Goal: Information Seeking & Learning: Find specific page/section

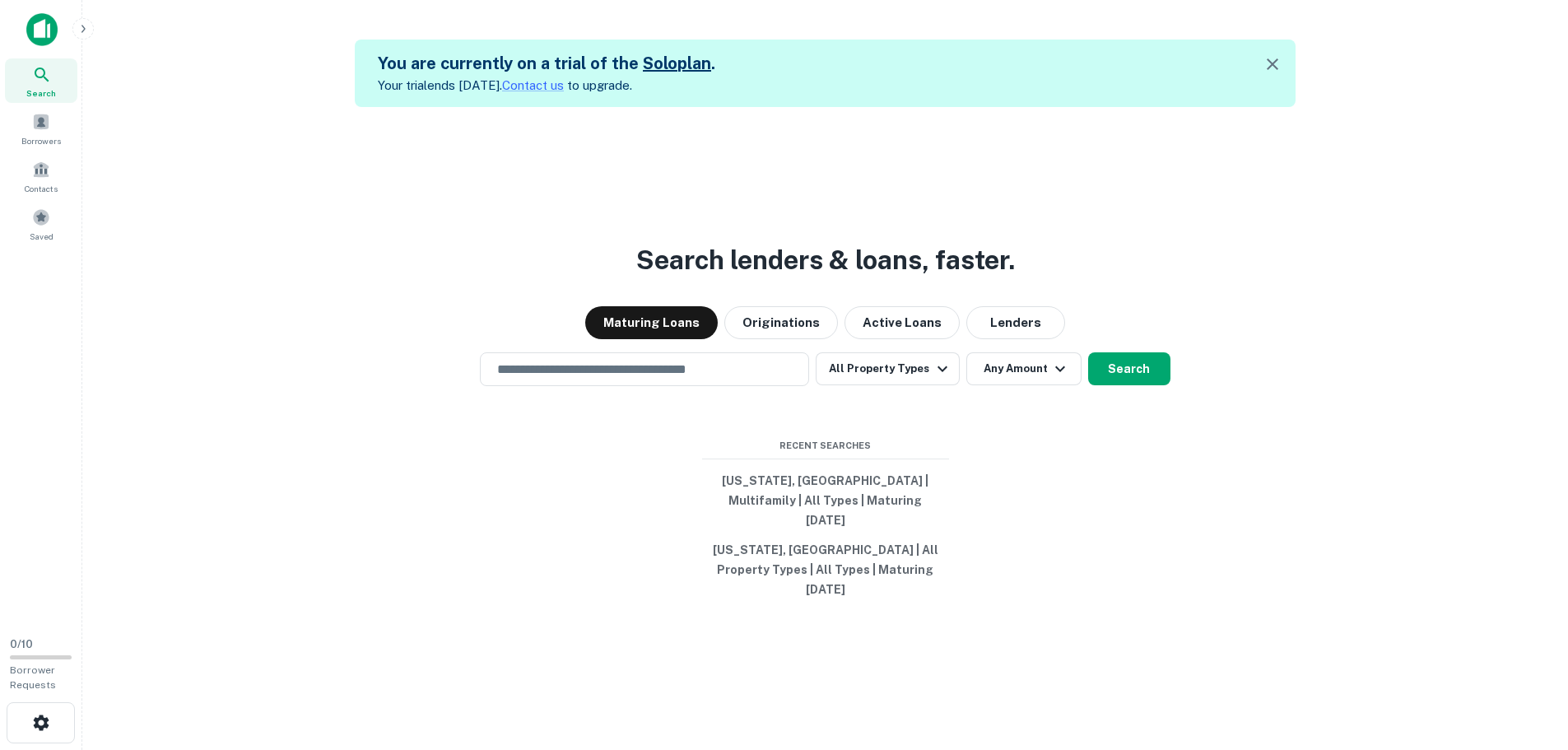
click at [674, 386] on div "​" at bounding box center [645, 369] width 330 height 34
paste input "**********"
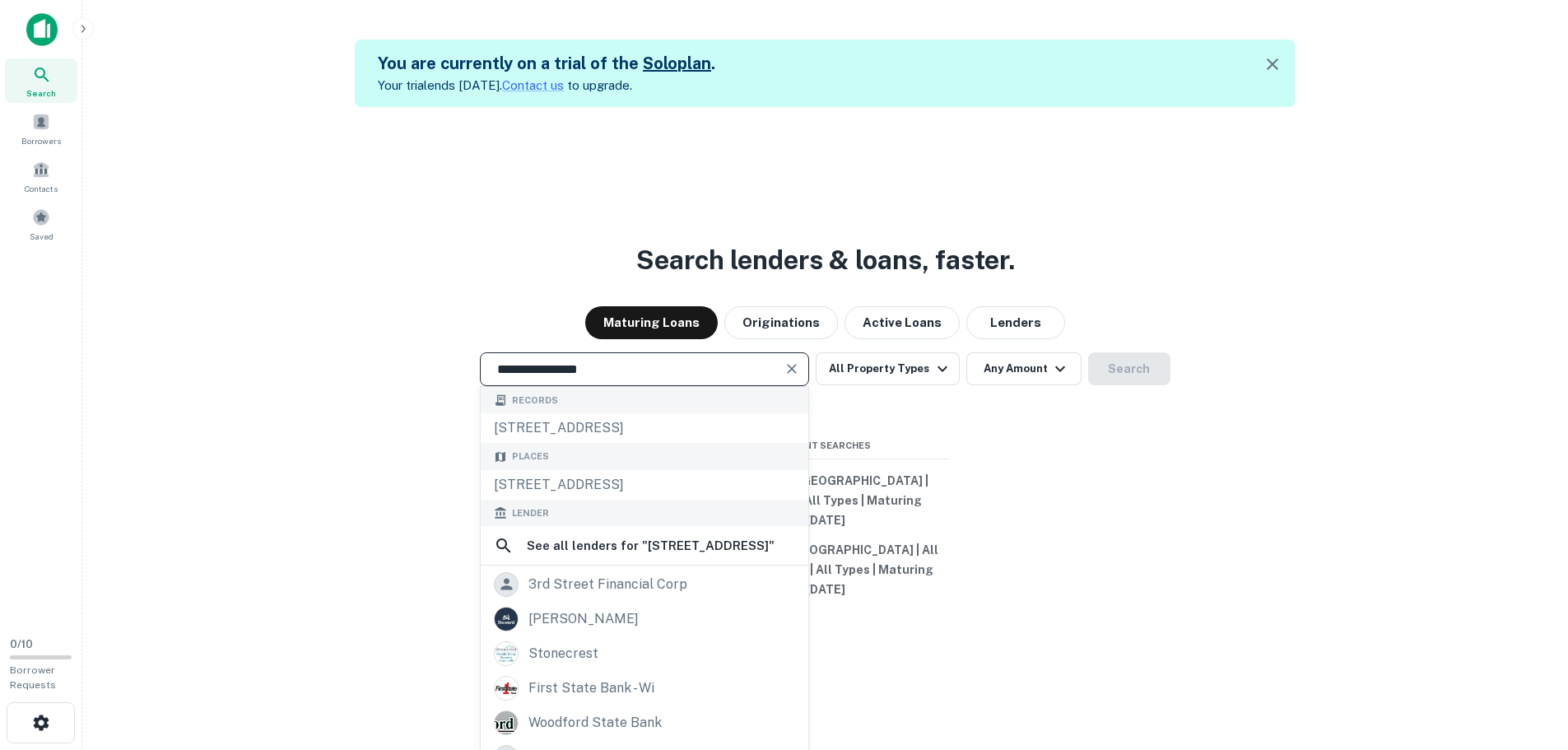
click at [848, 272] on h3 "Search lenders & loans, faster." at bounding box center [826, 260] width 379 height 39
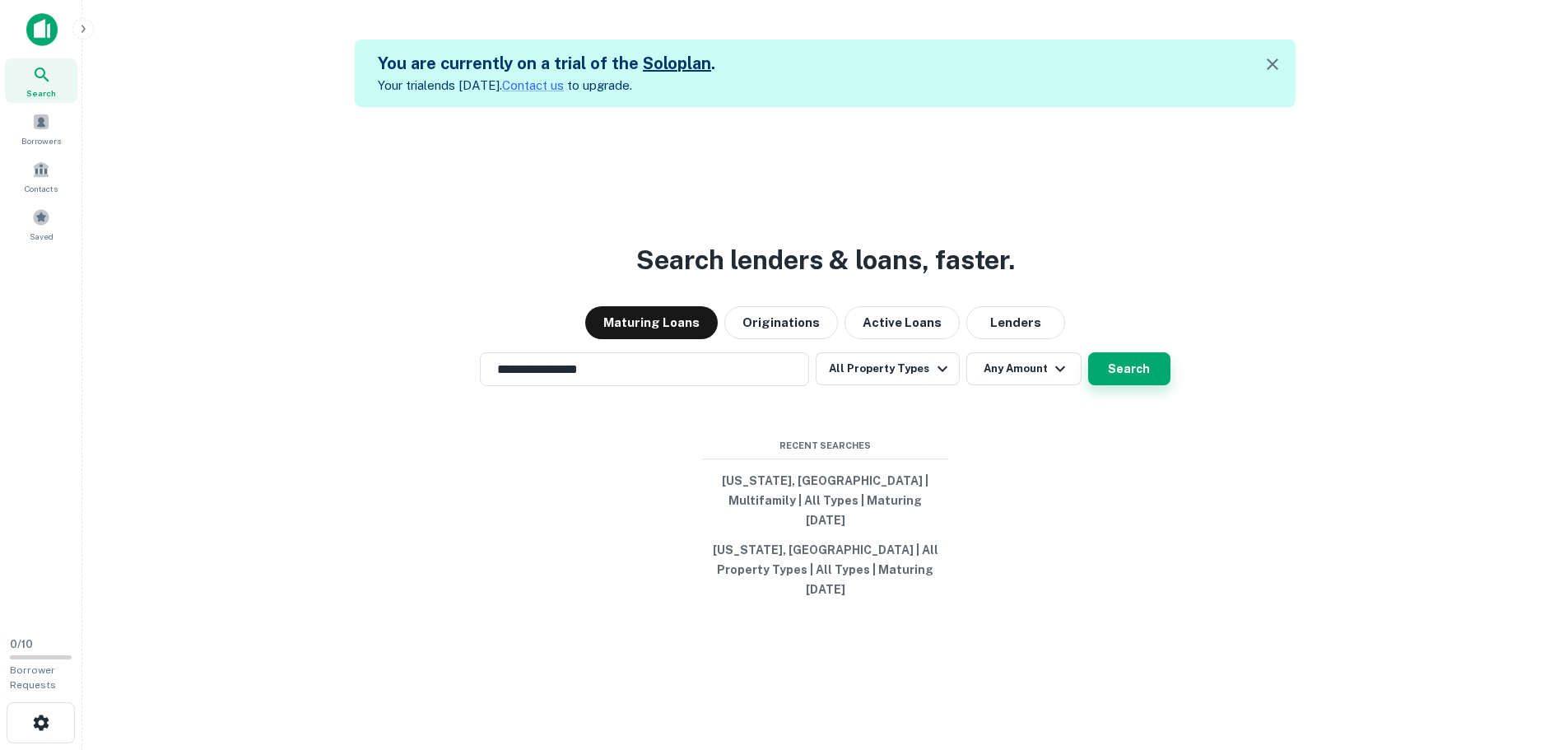
click at [1139, 383] on button "Search" at bounding box center [1129, 369] width 82 height 33
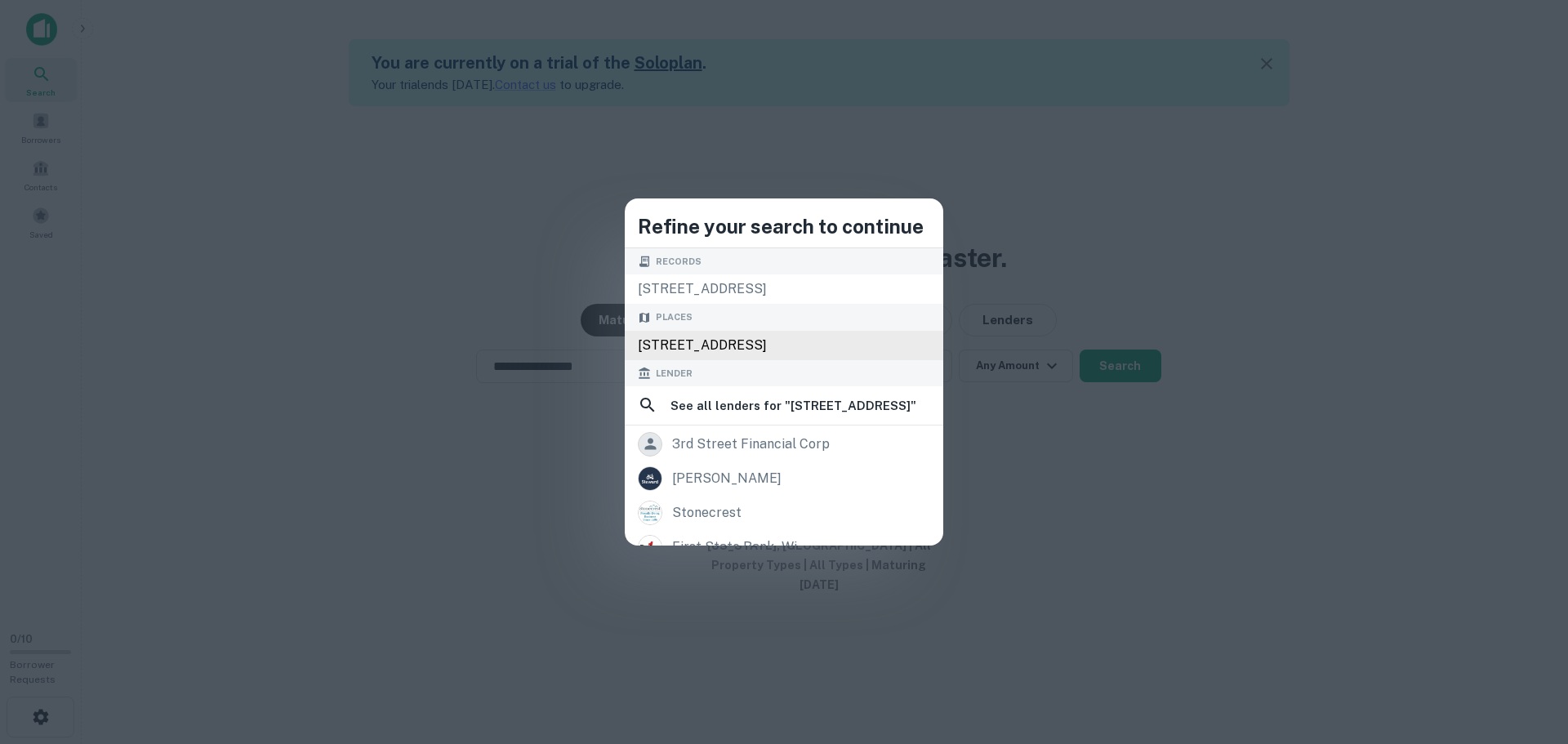
click at [860, 341] on div "Refine your search to continue Records 156 3rd st, reedsburg, wi, 53959 Places …" at bounding box center [784, 372] width 319 height 347
type input "**********"
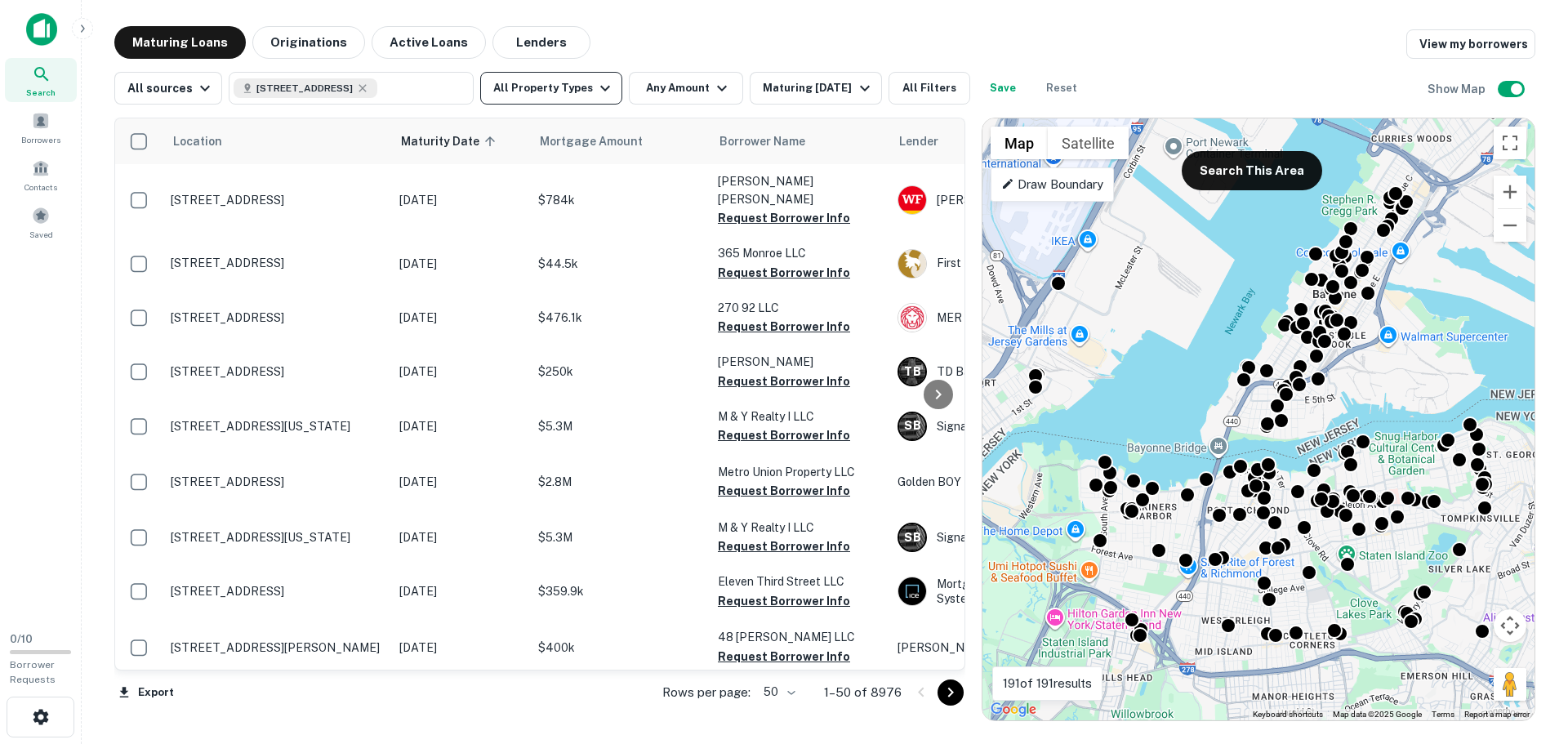
click at [595, 84] on icon "button" at bounding box center [605, 88] width 20 height 20
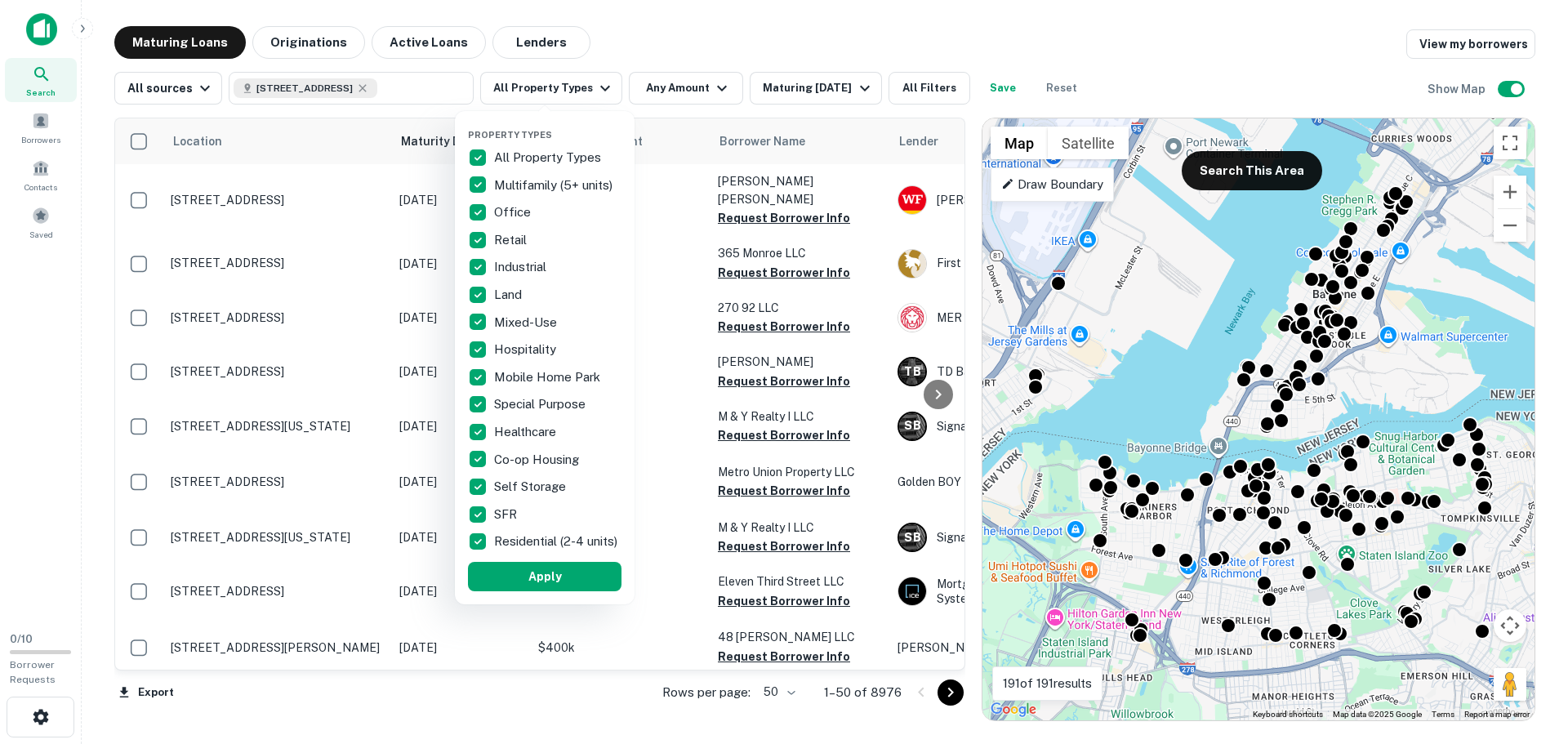
click at [706, 18] on div at bounding box center [784, 372] width 1568 height 744
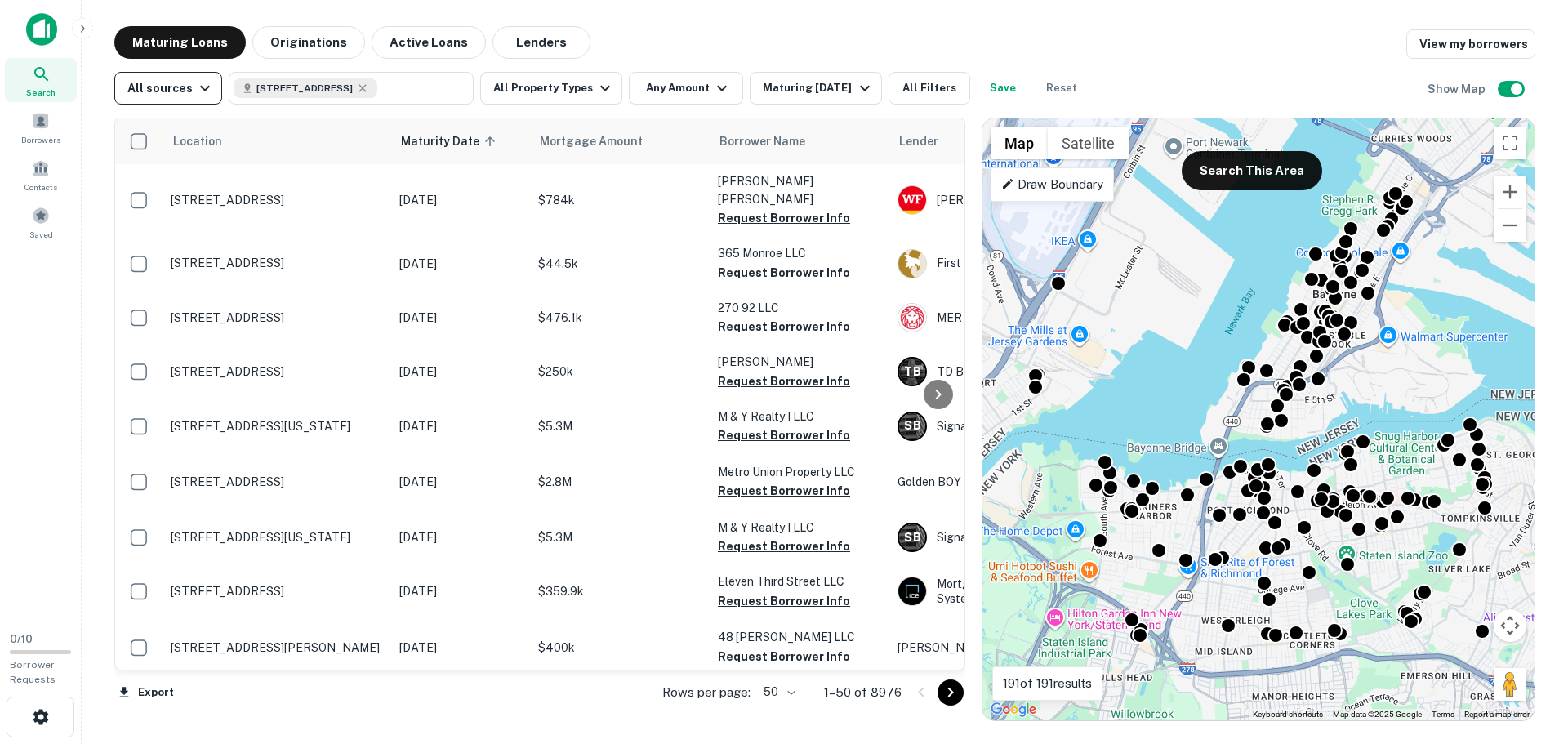
click at [187, 103] on button "All sources" at bounding box center [168, 88] width 108 height 33
click at [187, 103] on div at bounding box center [784, 372] width 1568 height 744
click at [789, 73] on button "Maturing [DATE]" at bounding box center [815, 88] width 131 height 33
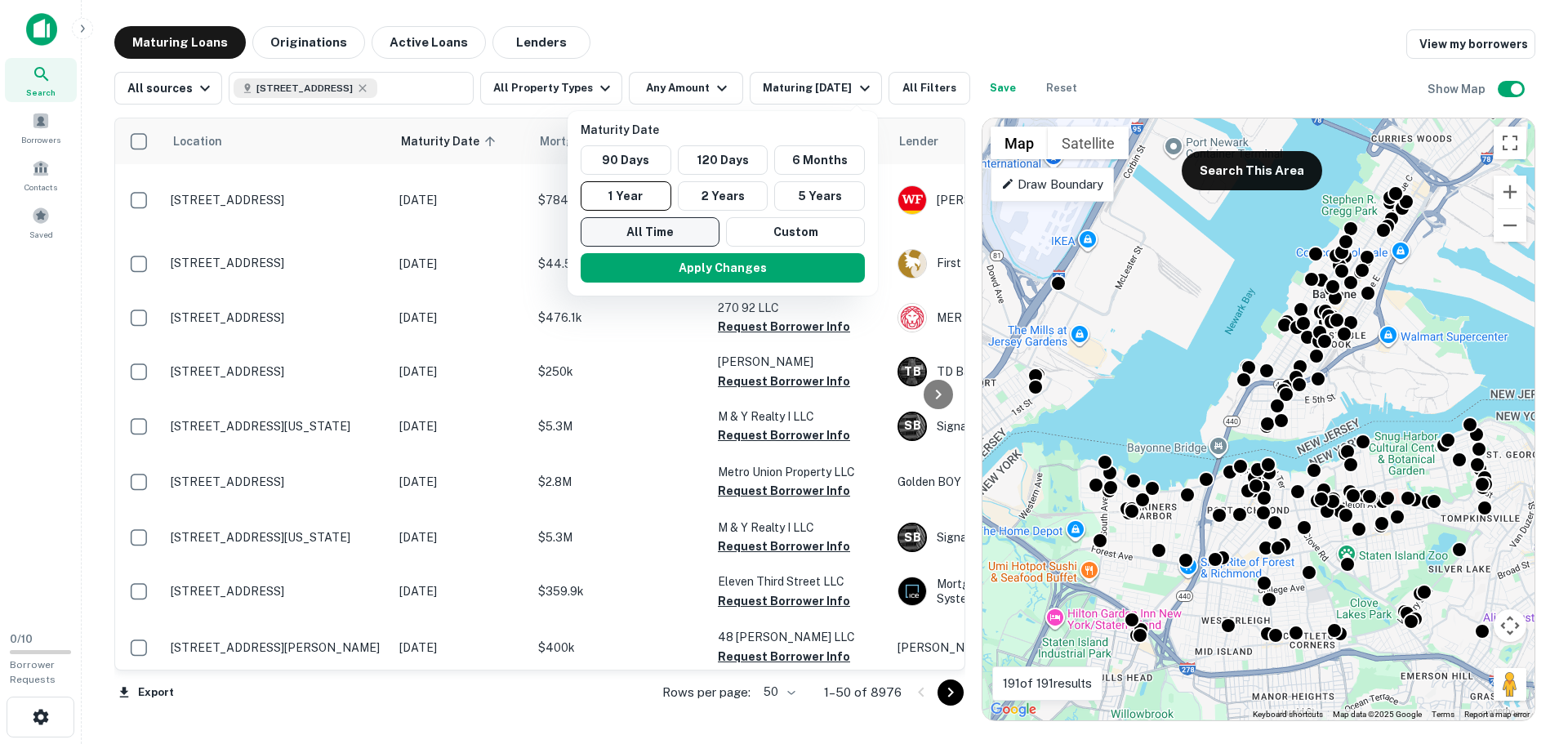
click at [675, 228] on button "All Time" at bounding box center [650, 232] width 139 height 30
click at [728, 268] on button "Apply Changes" at bounding box center [723, 268] width 284 height 30
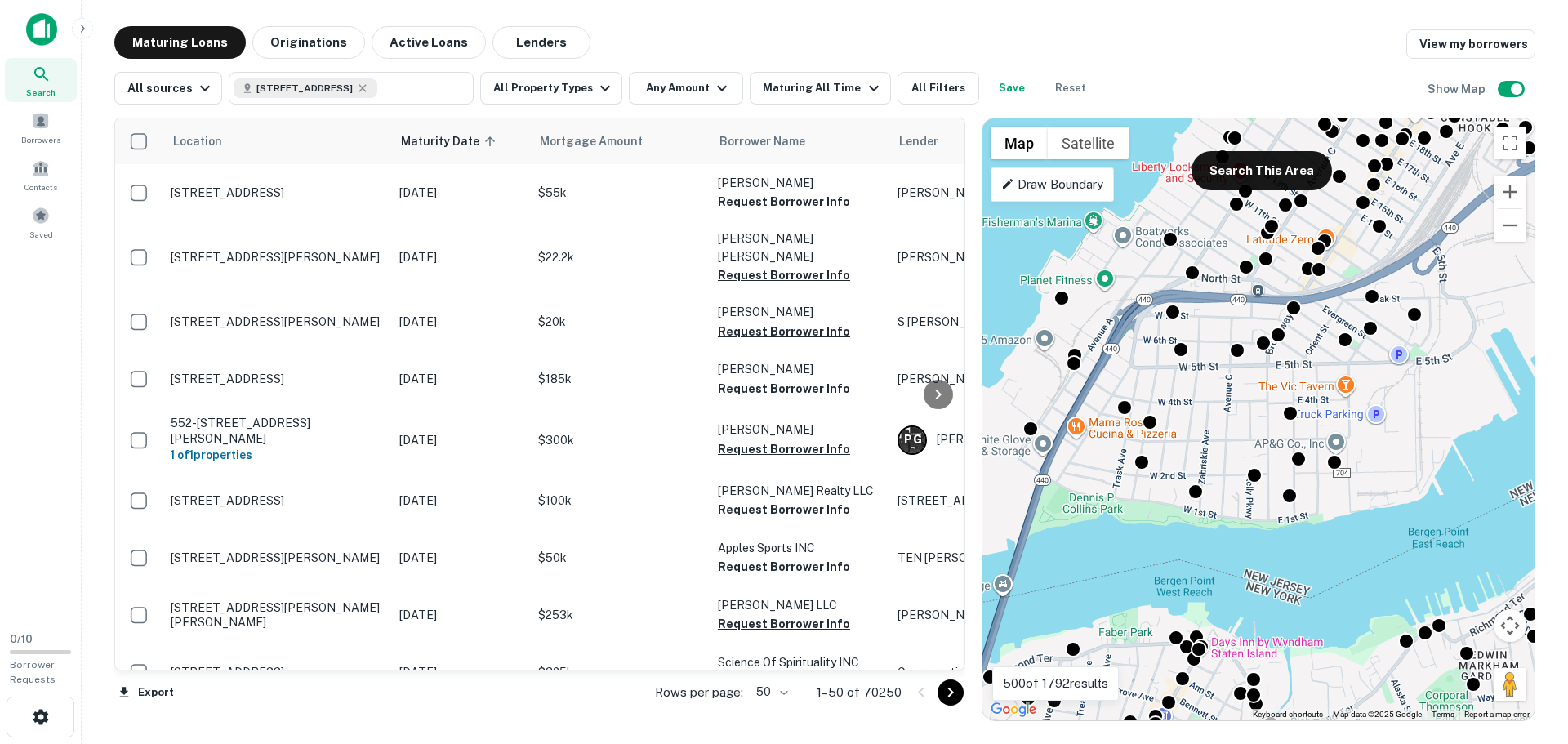
drag, startPoint x: 1243, startPoint y: 438, endPoint x: 1289, endPoint y: 386, distance: 69.4
click at [1289, 386] on div "To activate drag with keyboard, press Alt + Enter. Once in keyboard drag state,…" at bounding box center [1258, 419] width 552 height 602
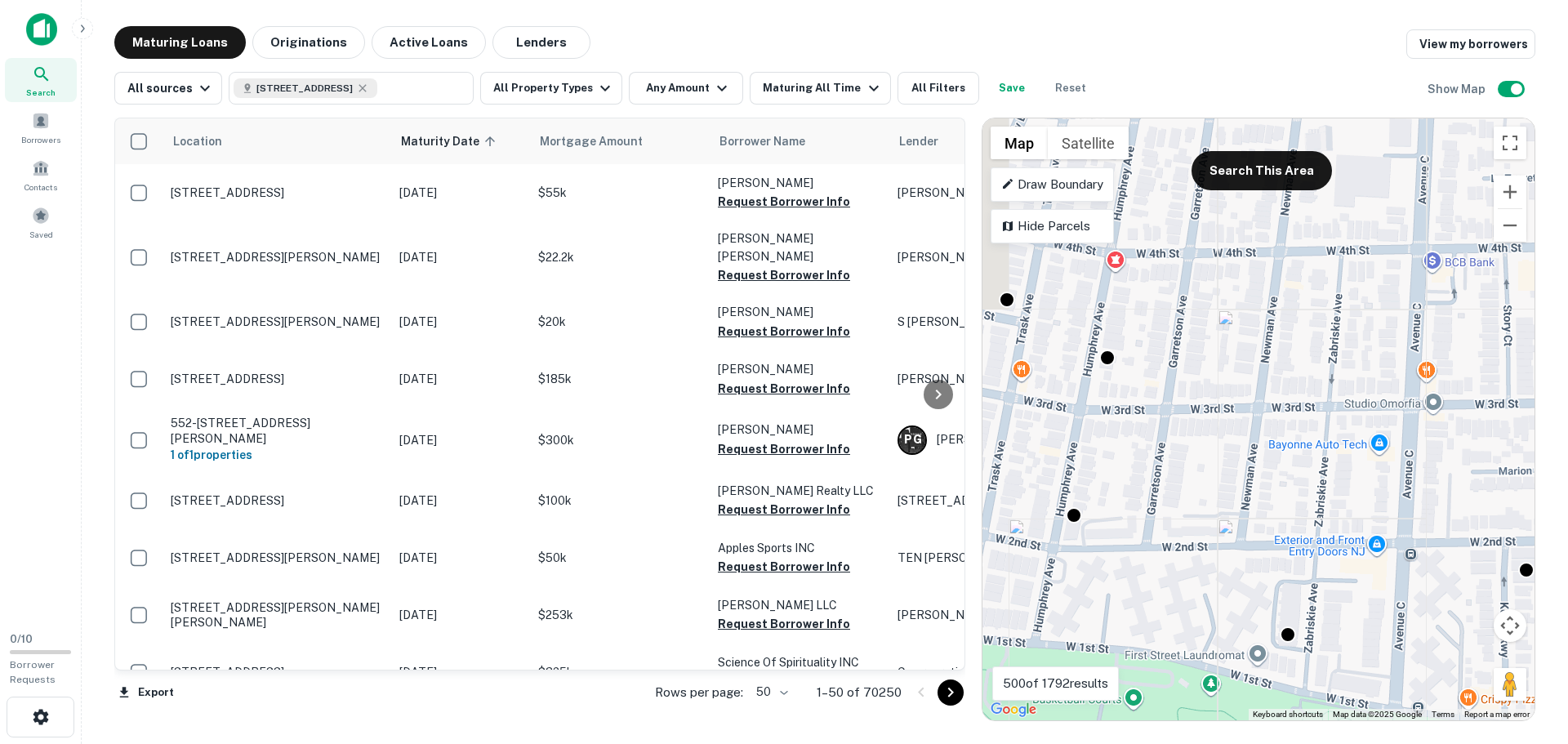
drag, startPoint x: 1163, startPoint y: 429, endPoint x: 1269, endPoint y: 353, distance: 130.4
click at [1291, 342] on div "To activate drag with keyboard, press Alt + Enter. Once in keyboard drag state,…" at bounding box center [1258, 419] width 552 height 602
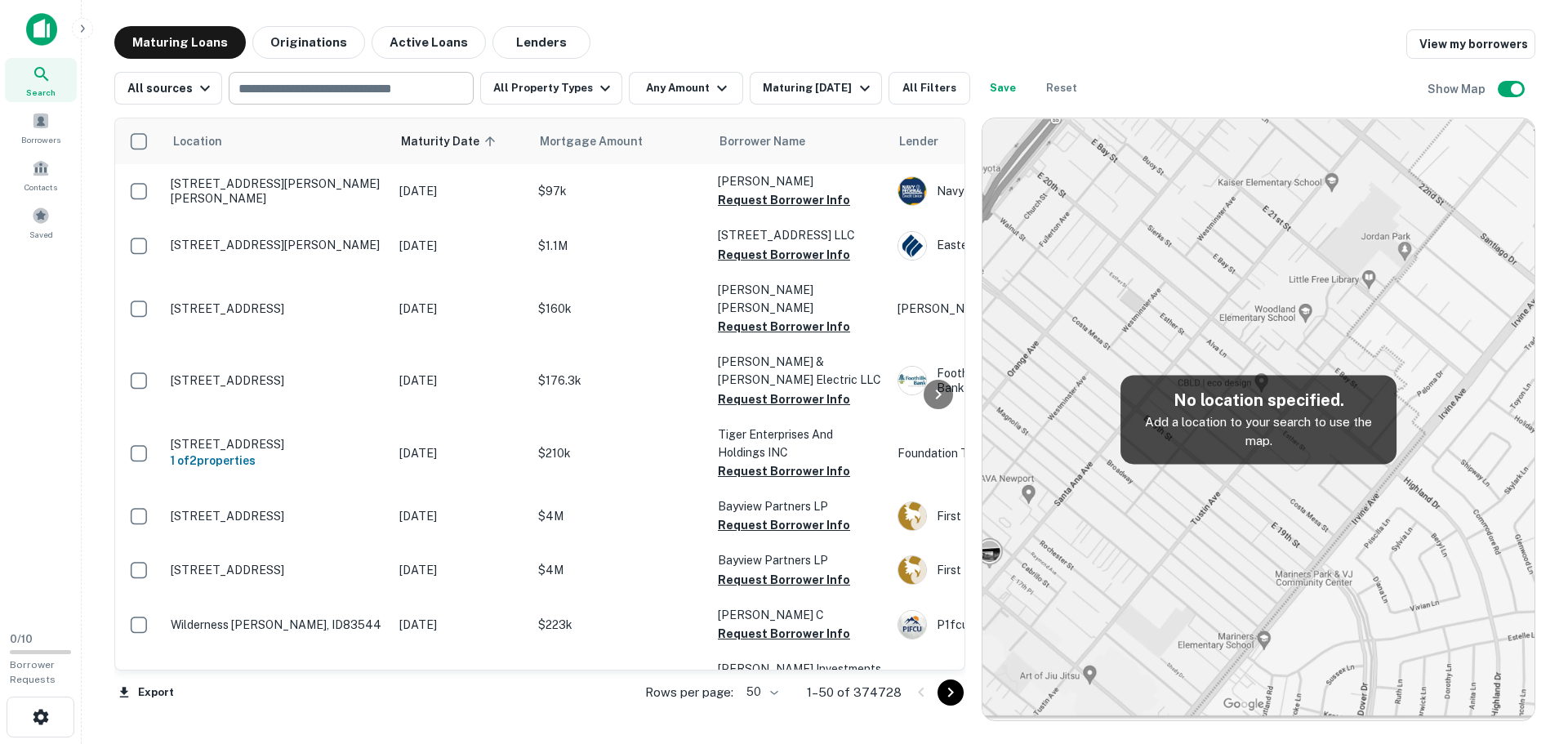
click at [352, 84] on input "text" at bounding box center [350, 88] width 233 height 23
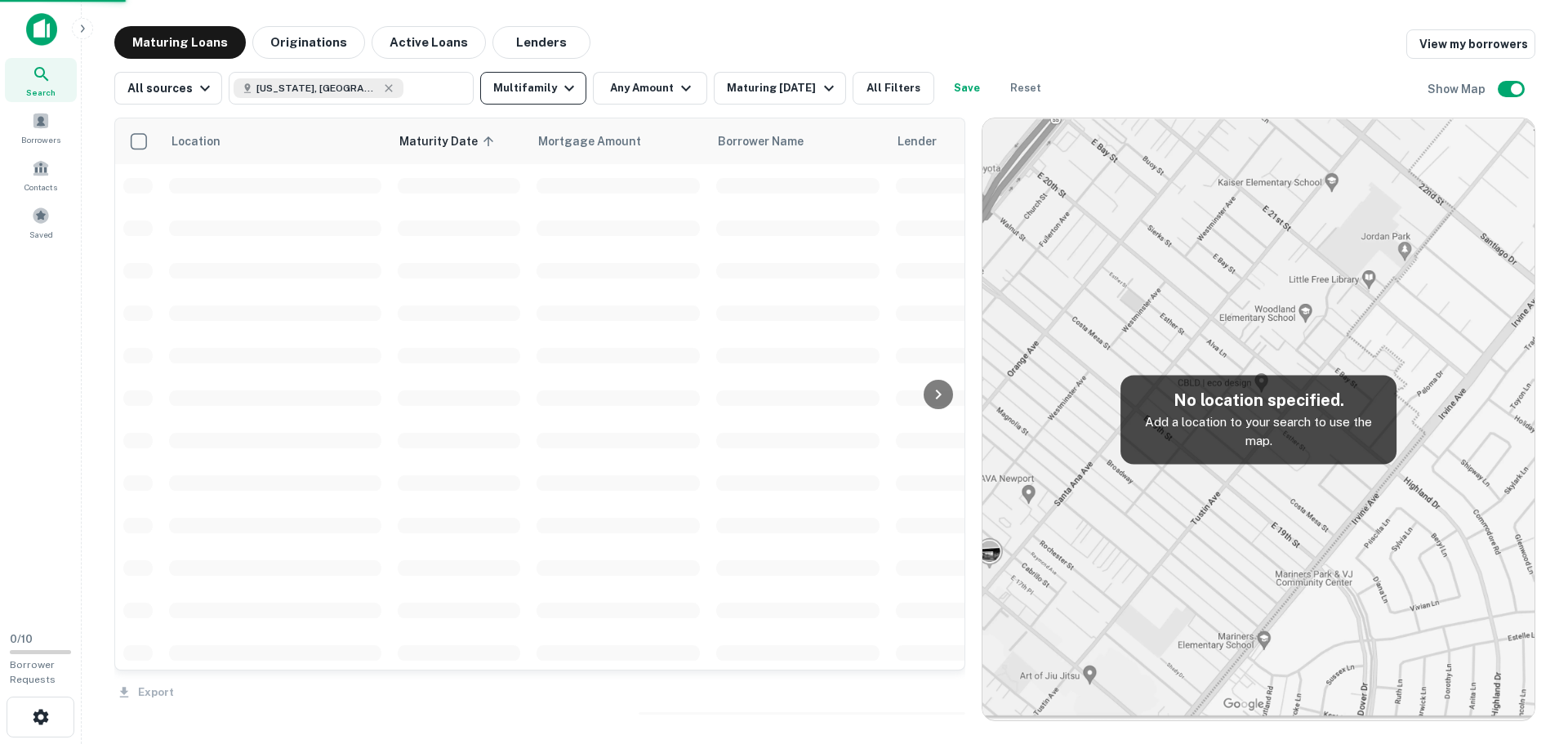
click at [565, 95] on icon "button" at bounding box center [570, 88] width 20 height 20
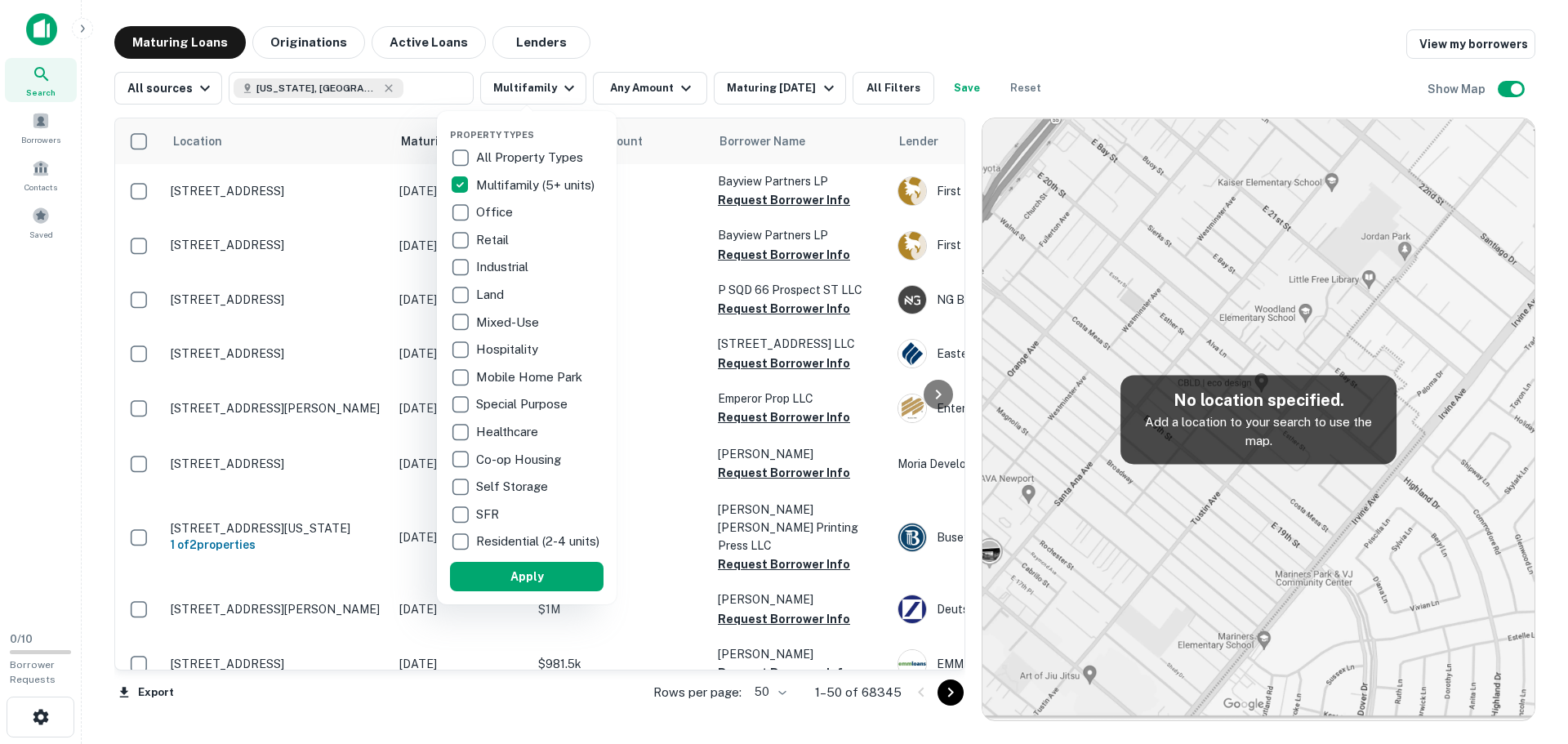
click at [882, 98] on div at bounding box center [784, 372] width 1568 height 744
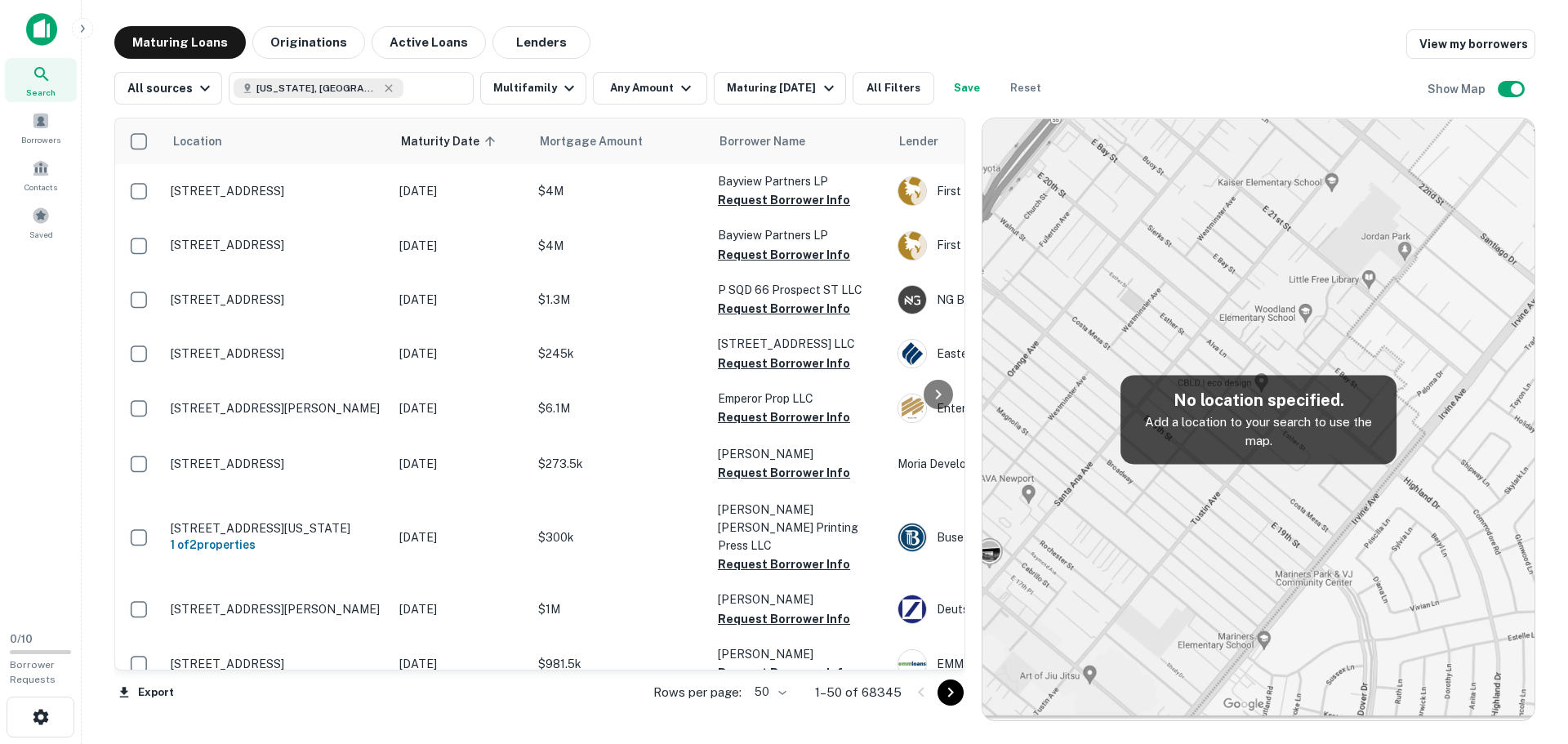
click at [879, 90] on button "All Filters" at bounding box center [893, 88] width 82 height 33
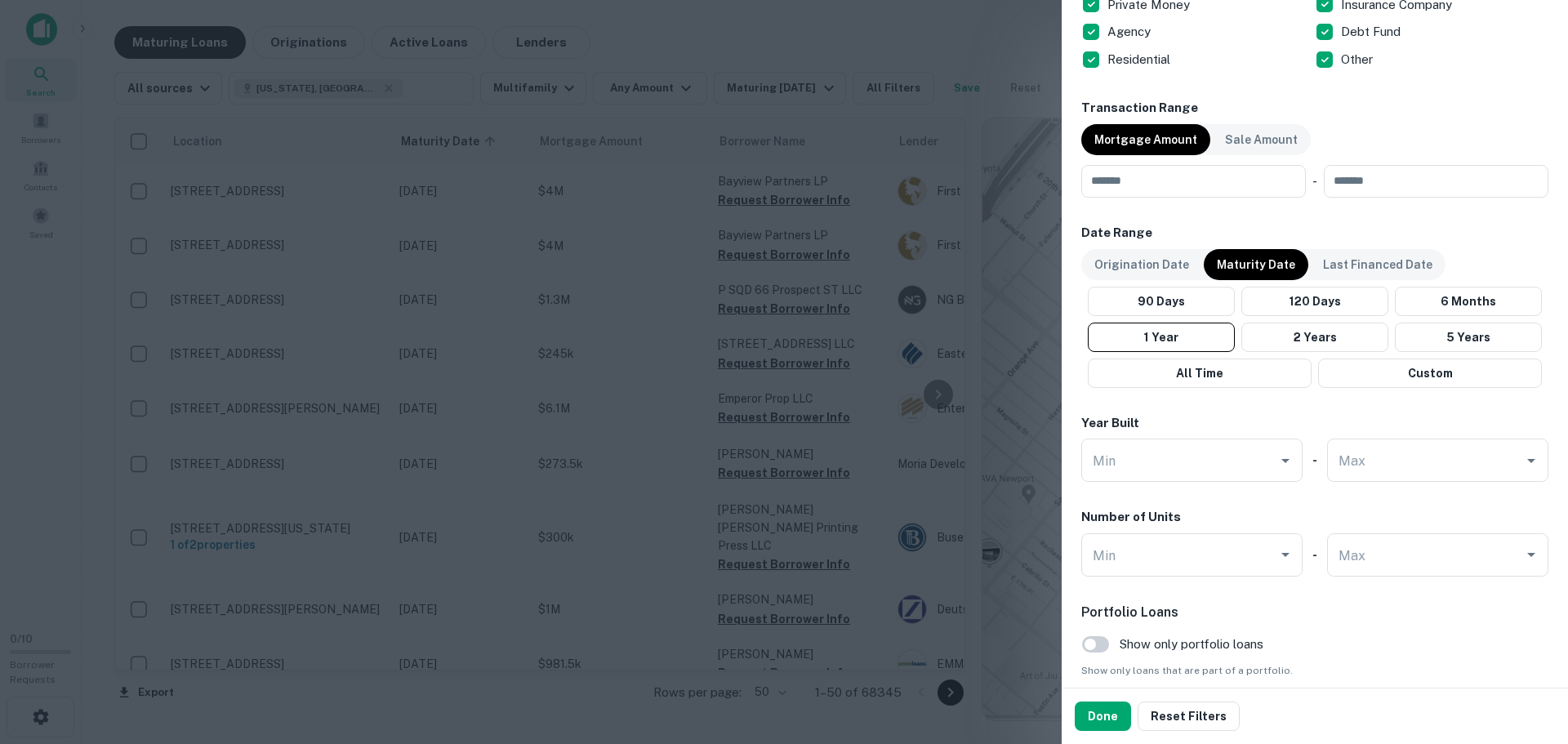
scroll to position [922, 0]
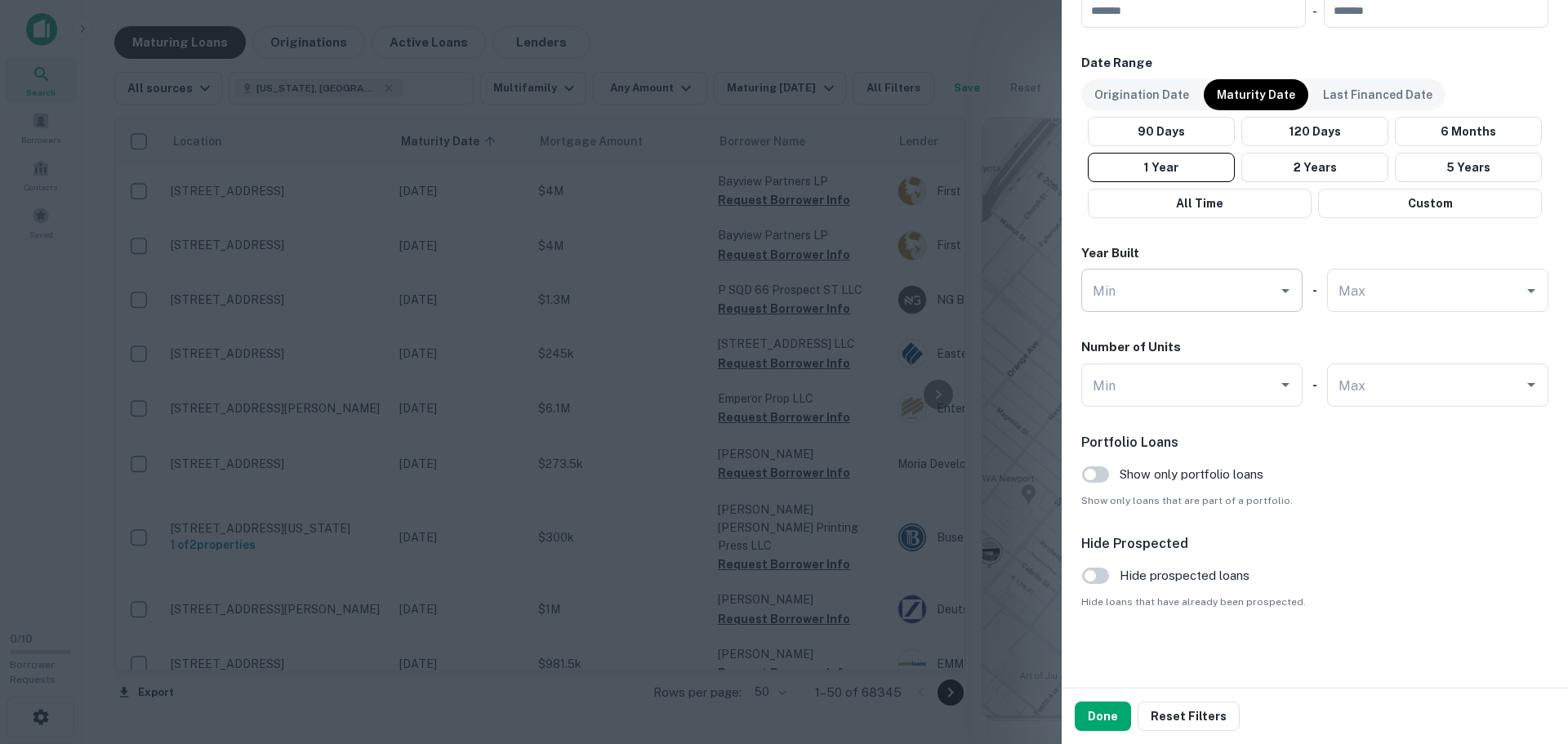
click at [1186, 301] on input "Min" at bounding box center [1180, 290] width 182 height 29
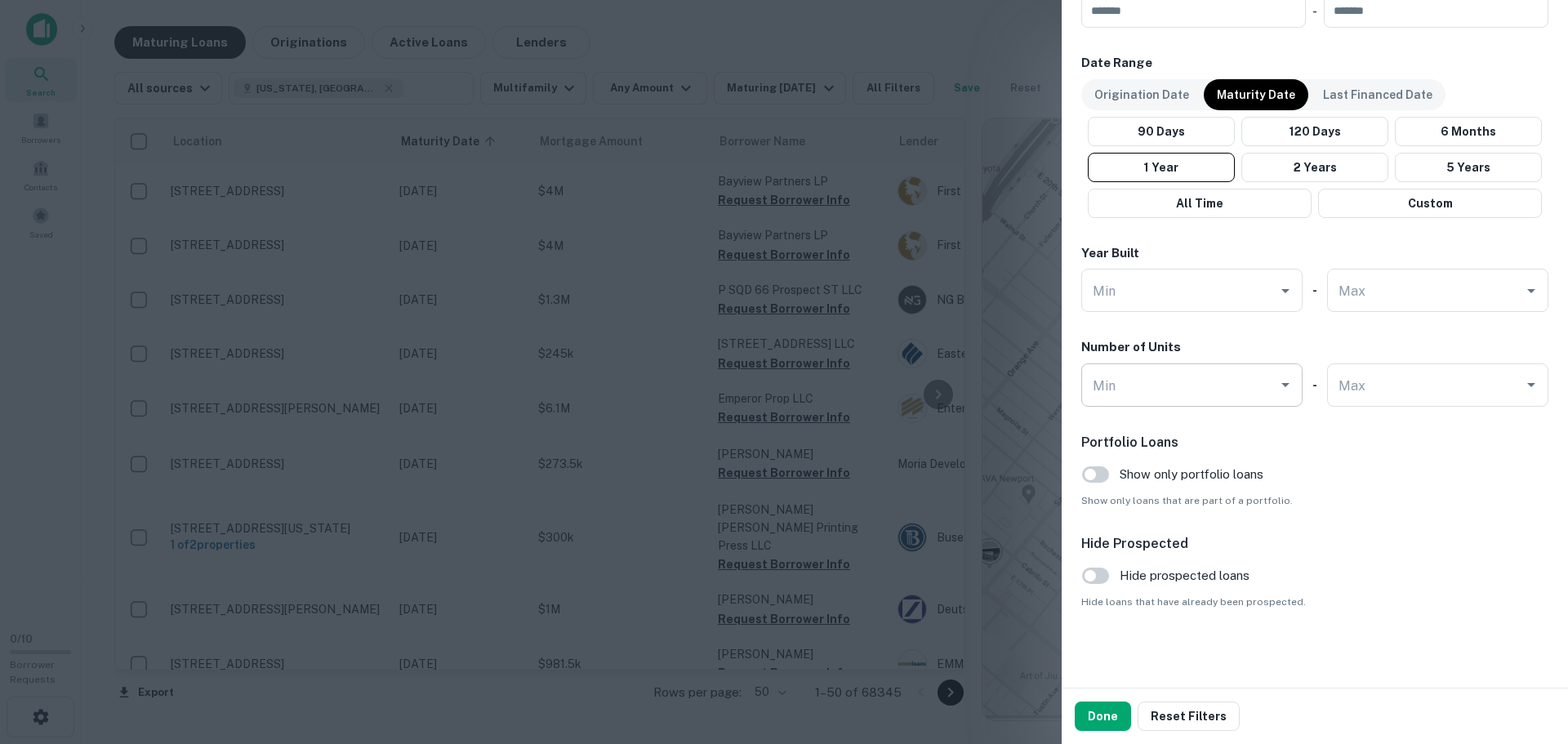
click at [1210, 390] on input "Min" at bounding box center [1180, 385] width 182 height 29
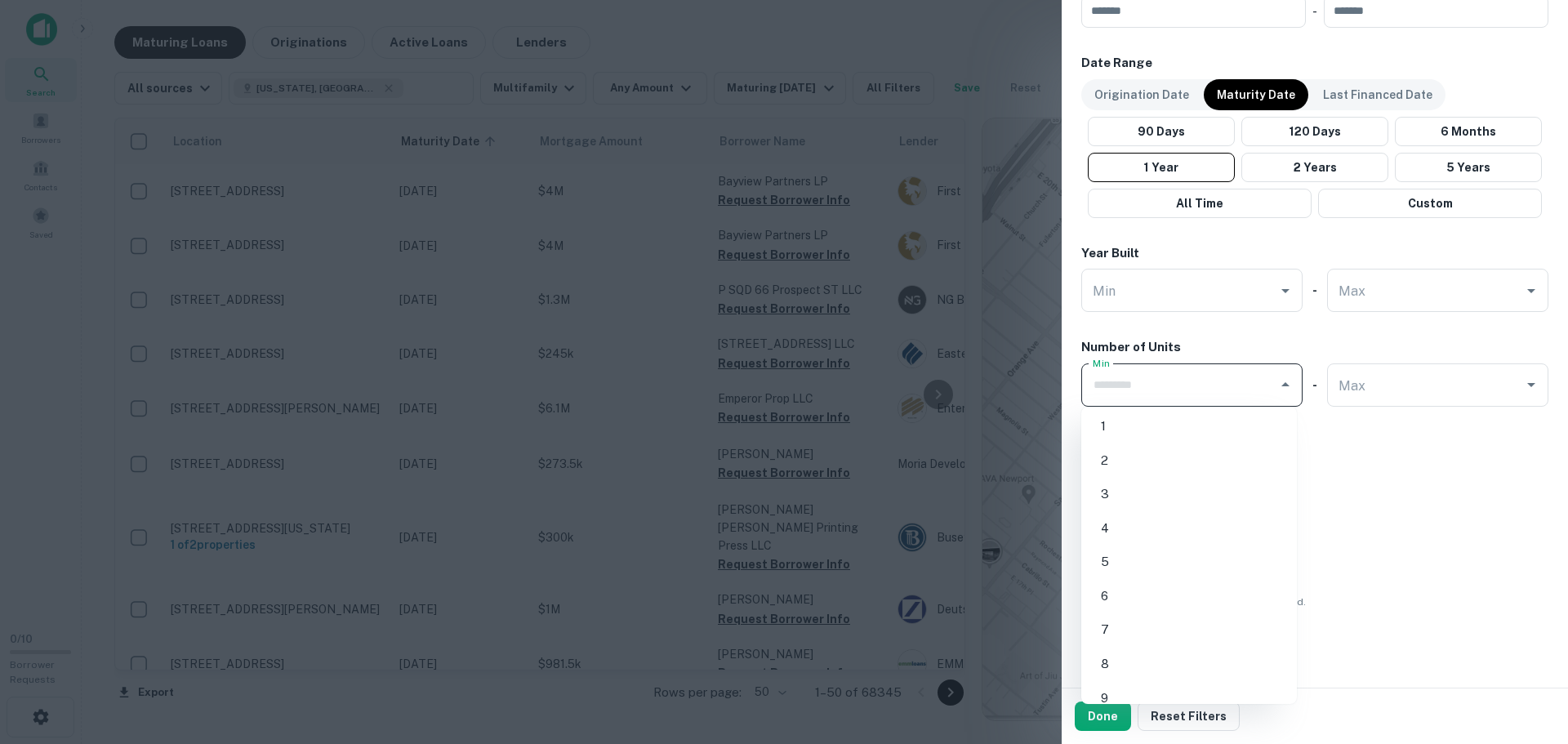
type input "*"
click at [1155, 376] on input "*" at bounding box center [1180, 385] width 182 height 29
type input "*"
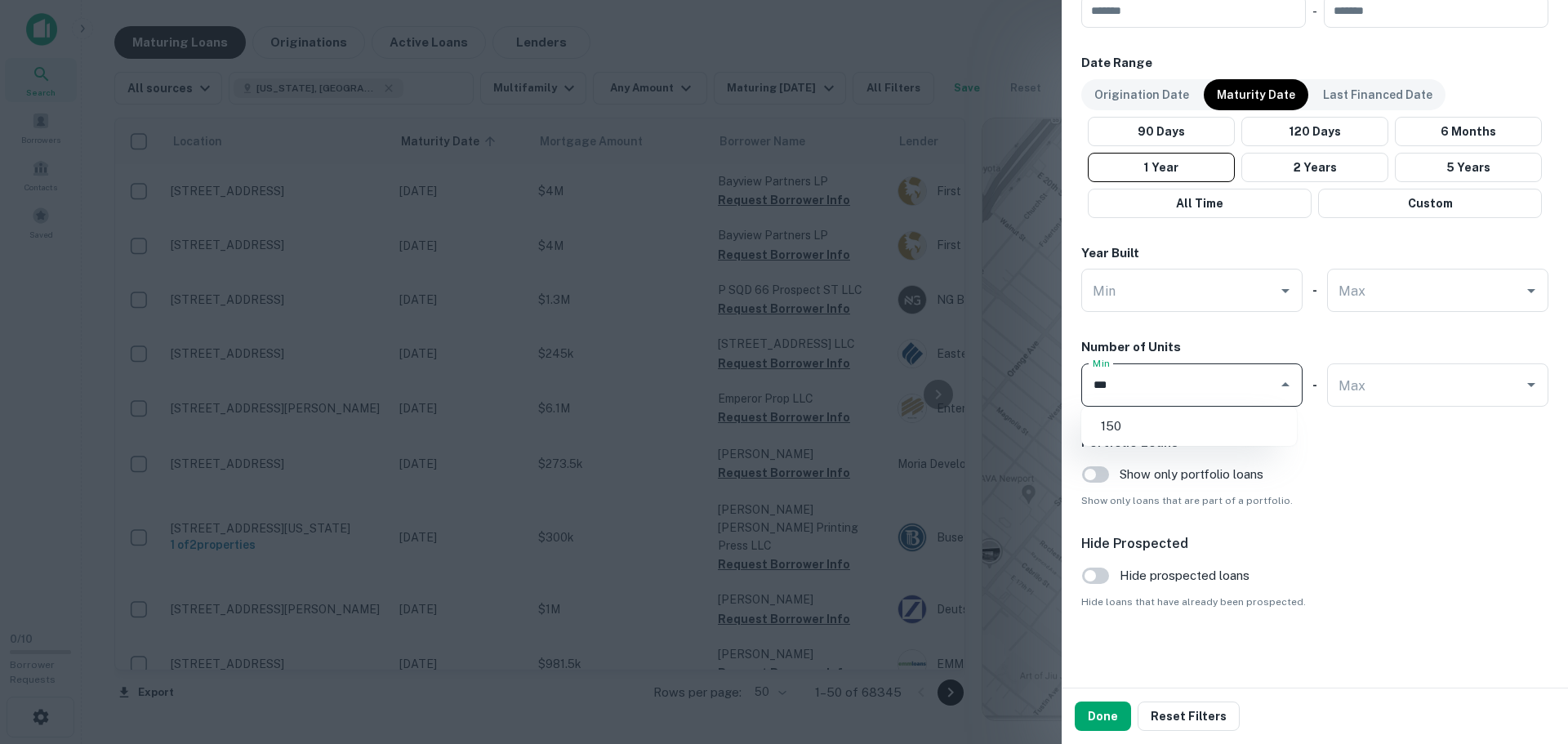
click at [1112, 412] on li "150" at bounding box center [1189, 427] width 202 height 30
type input "***"
click at [1100, 713] on button "Done" at bounding box center [1103, 717] width 56 height 30
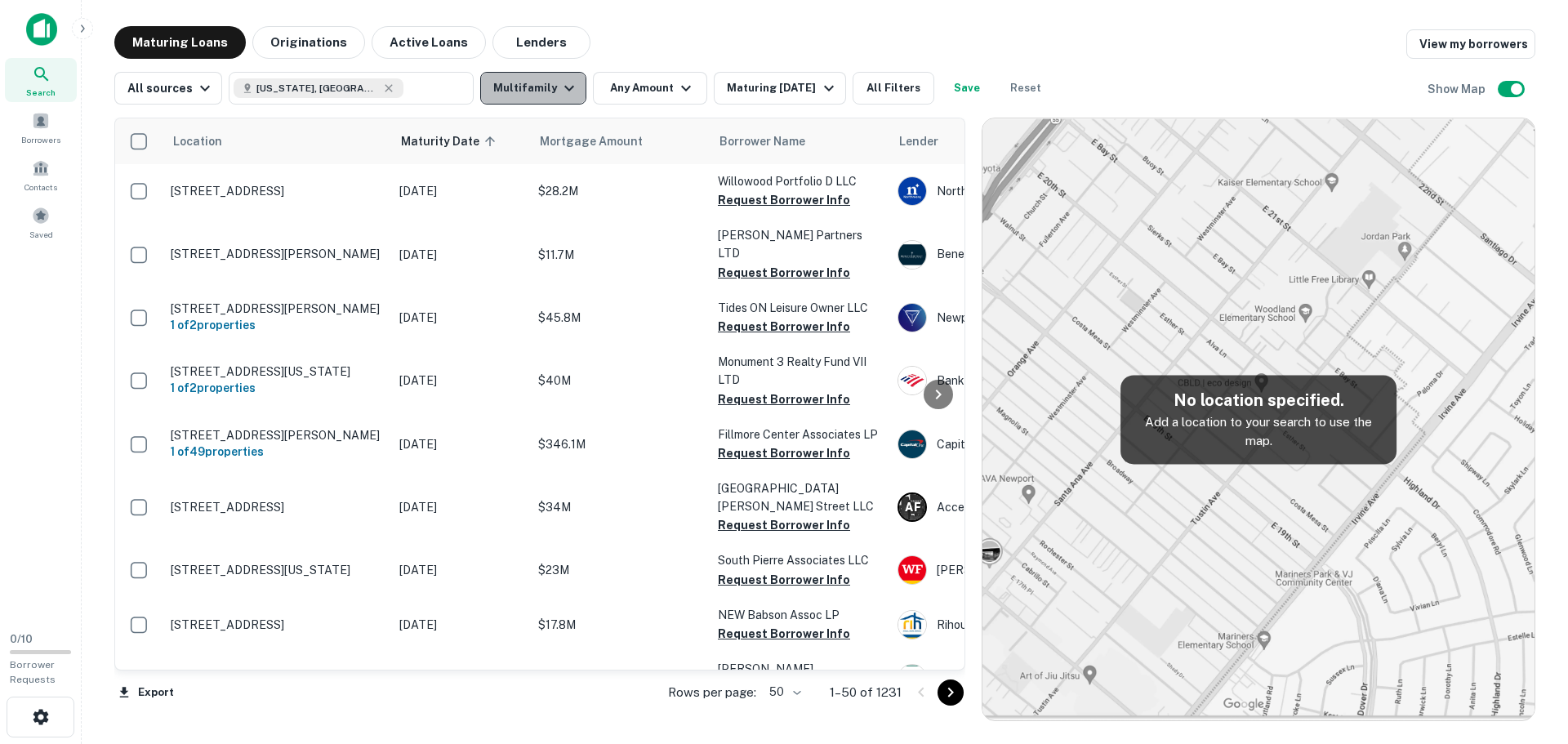
click at [574, 85] on button "Multifamily" at bounding box center [533, 88] width 107 height 33
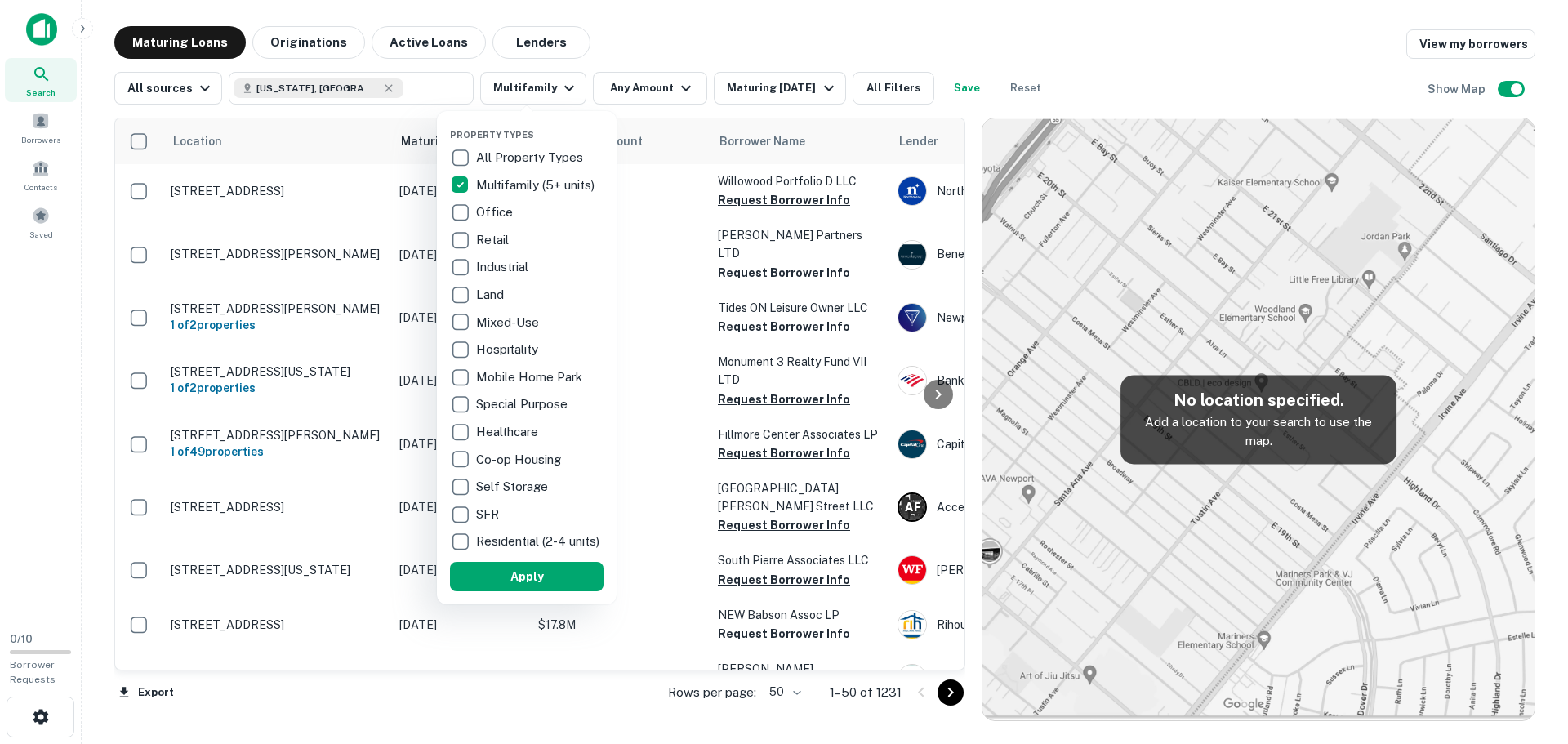
click at [651, 50] on div at bounding box center [784, 372] width 1568 height 744
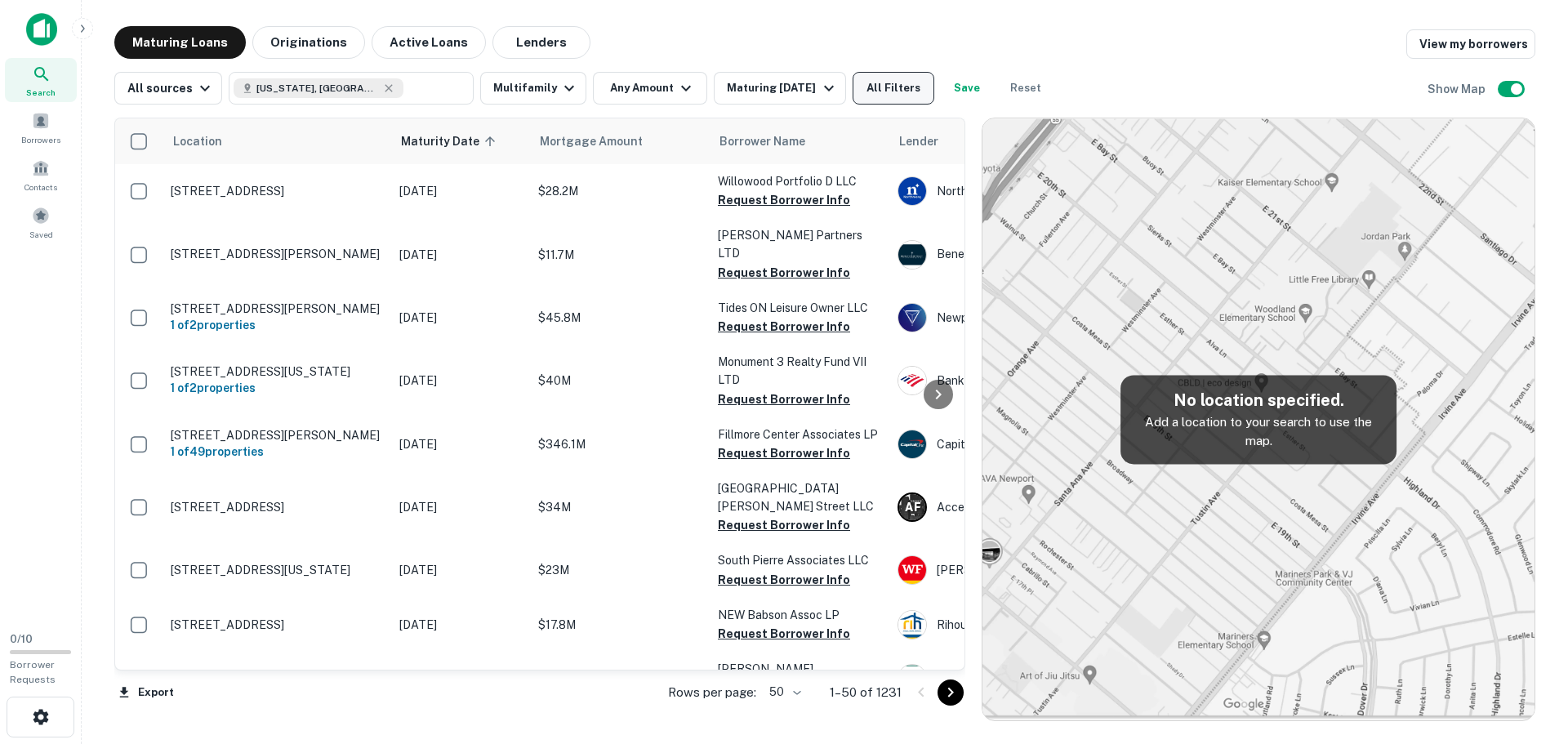
click at [892, 88] on button "All Filters" at bounding box center [893, 88] width 82 height 33
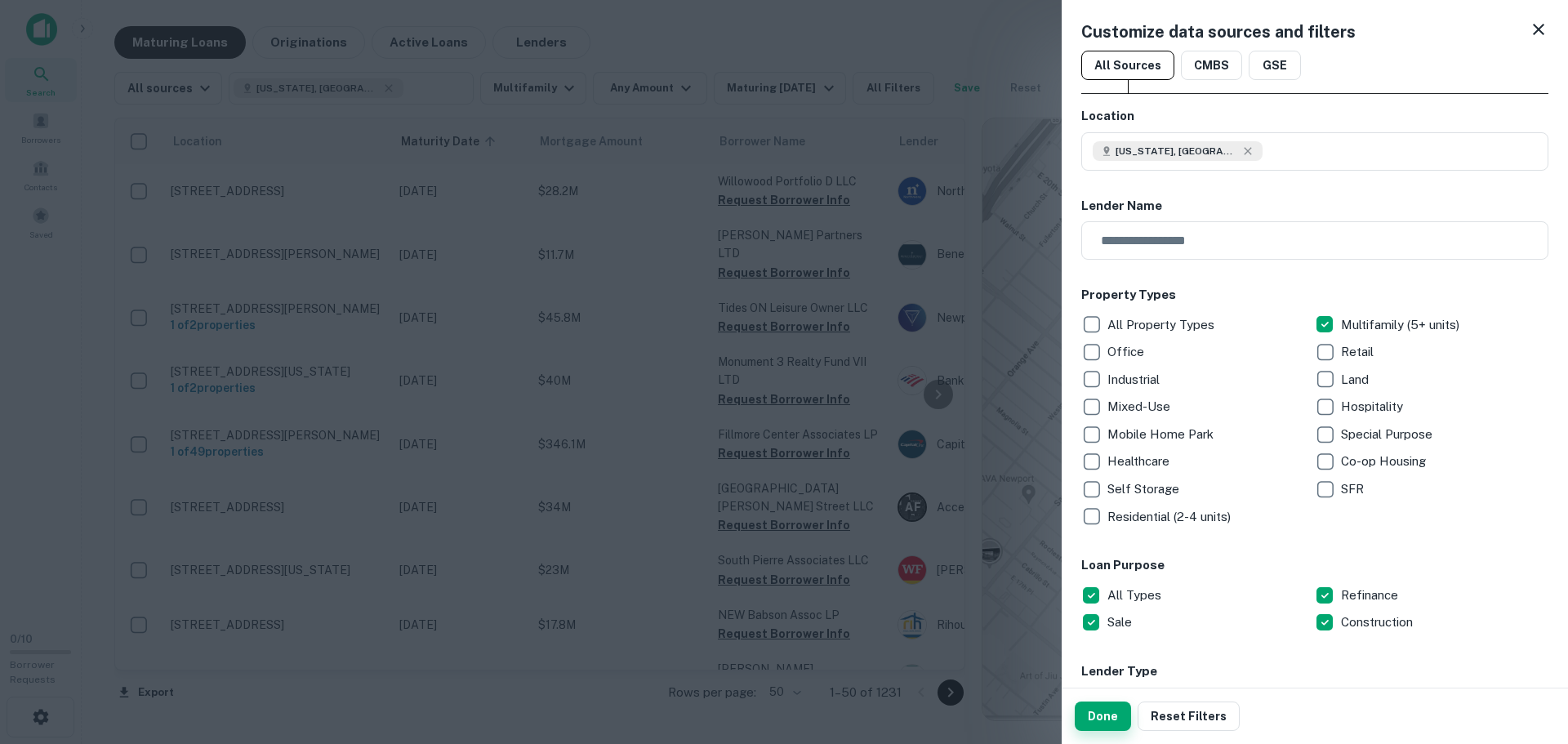
click at [1095, 725] on button "Done" at bounding box center [1103, 717] width 56 height 30
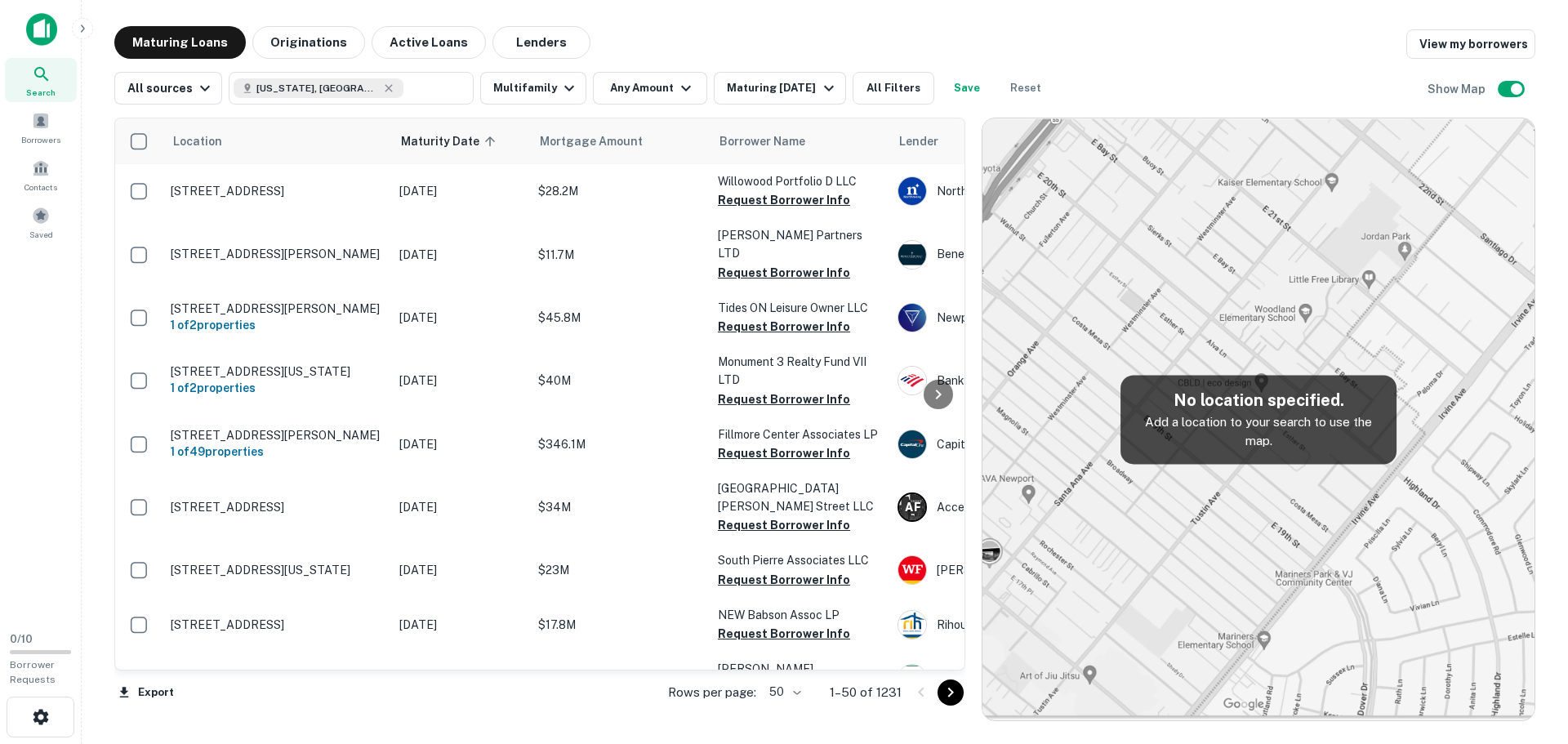
click at [42, 79] on icon at bounding box center [42, 74] width 20 height 20
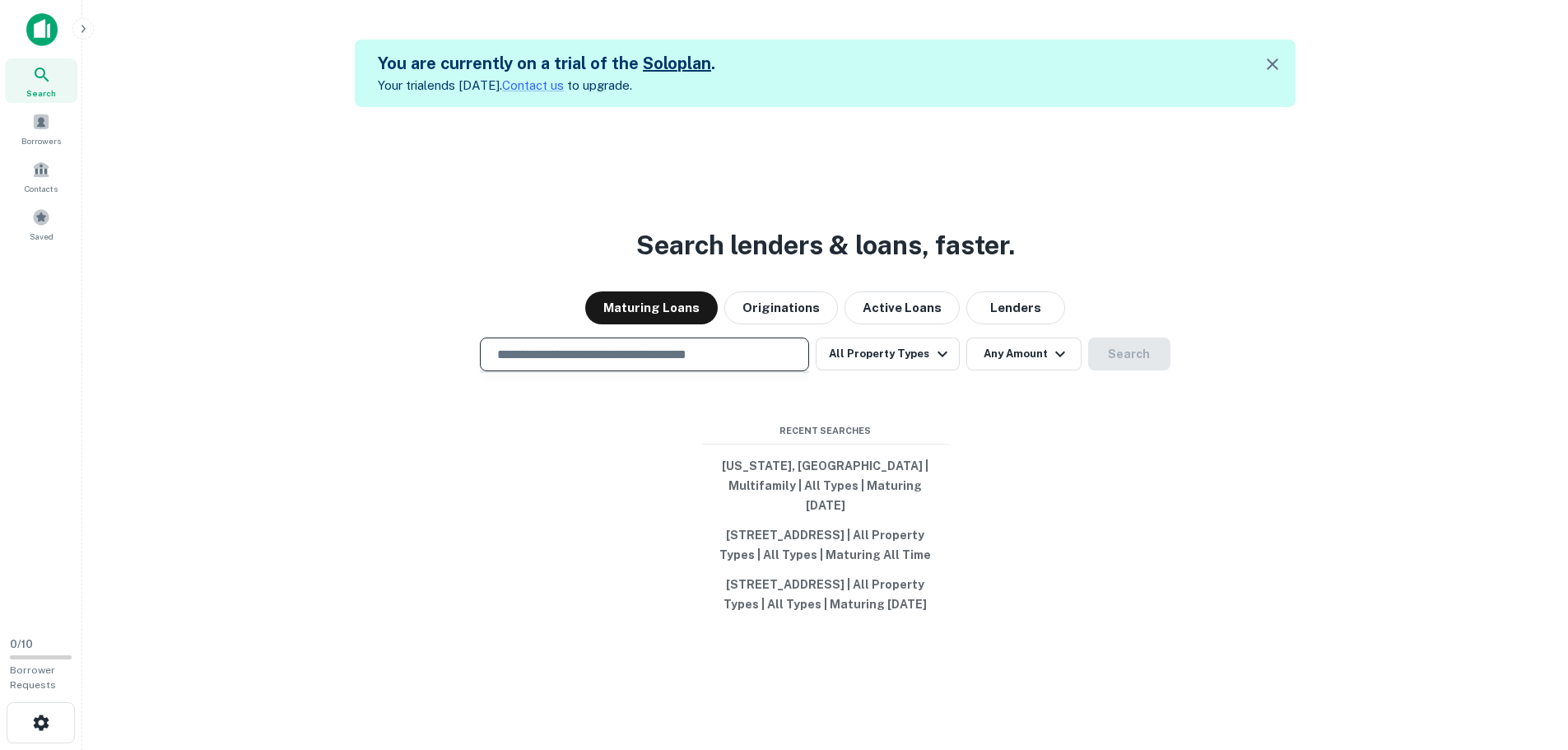
click at [572, 347] on input "text" at bounding box center [645, 354] width 315 height 19
click at [606, 345] on input "*******" at bounding box center [633, 354] width 290 height 19
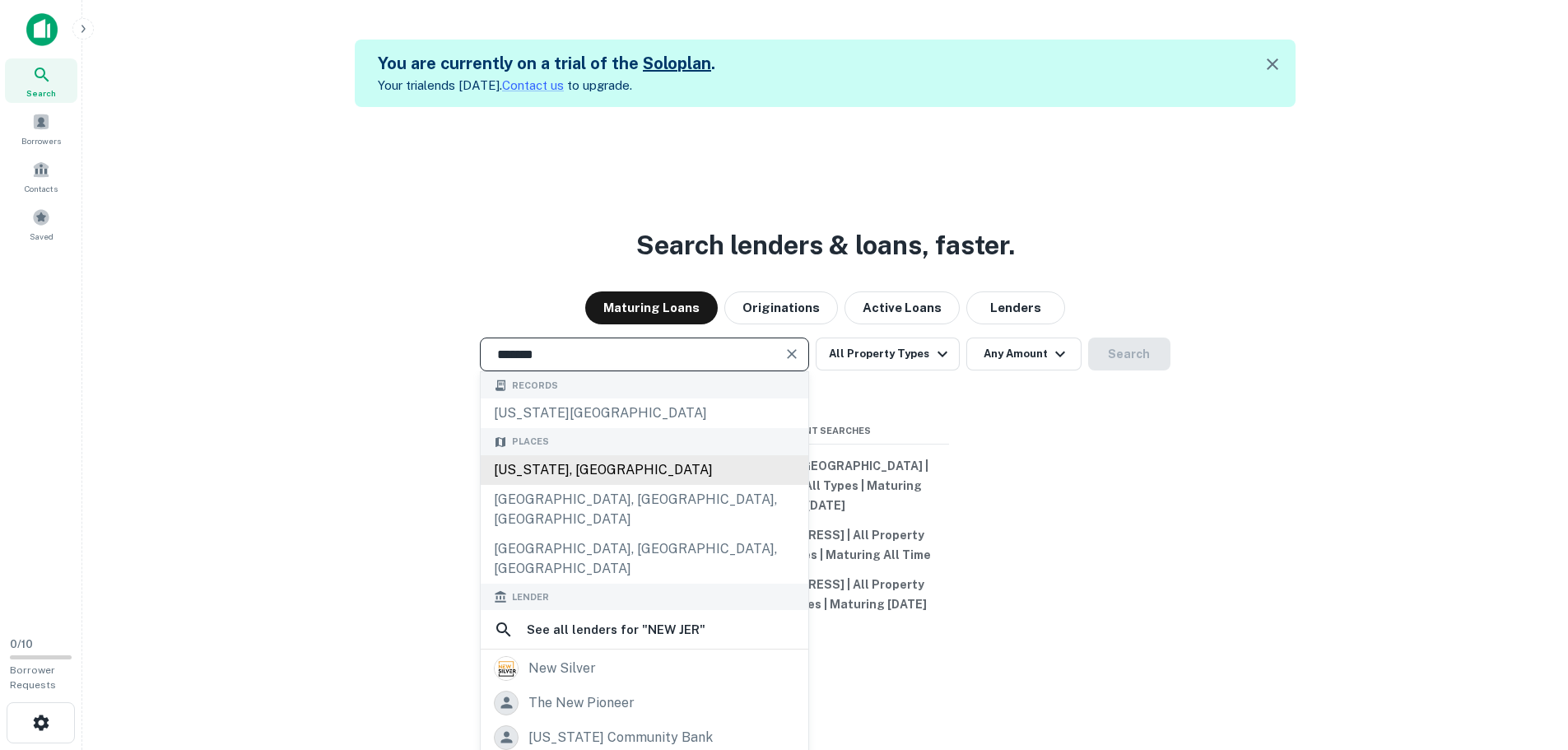
type input "**********"
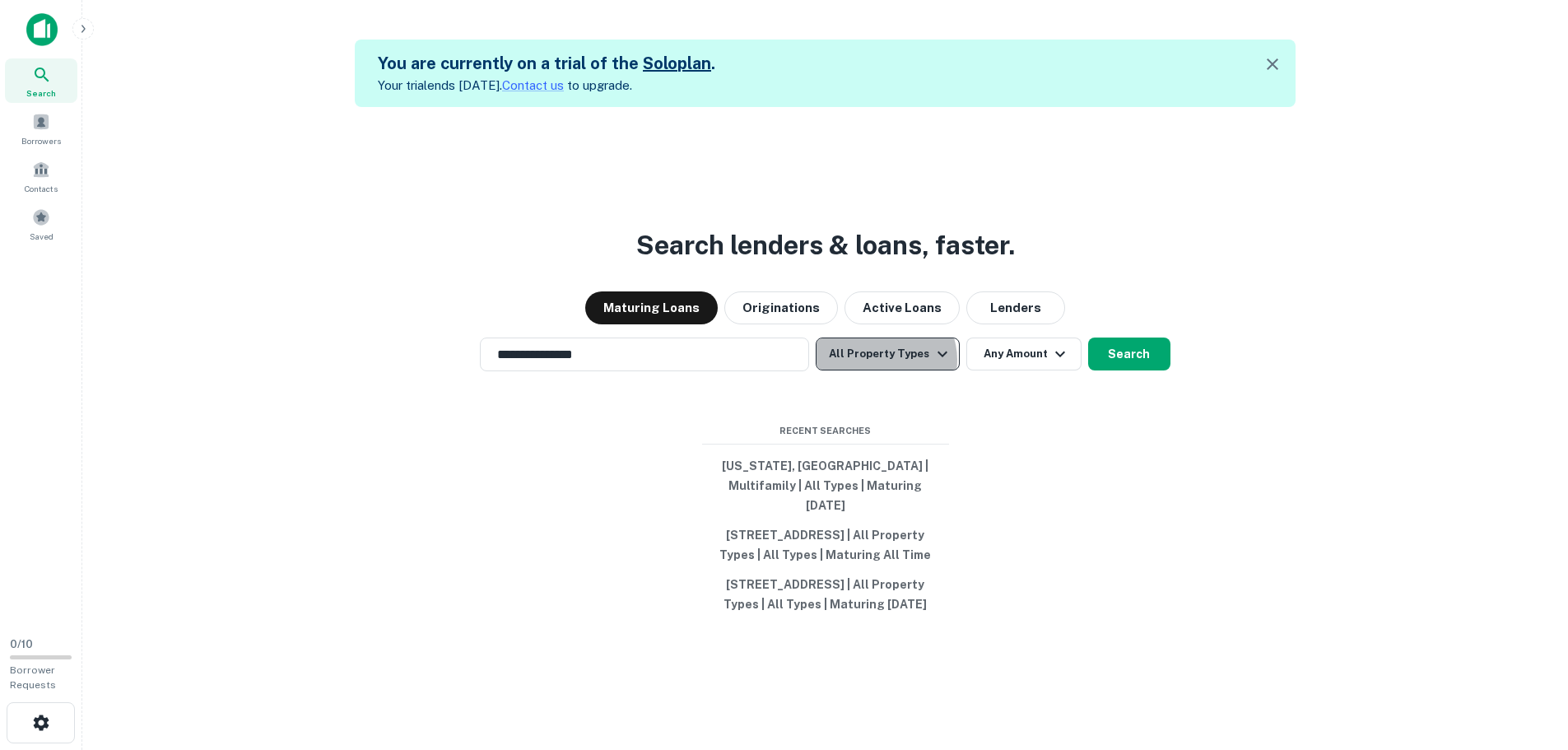
click at [886, 350] on button "All Property Types" at bounding box center [887, 355] width 143 height 33
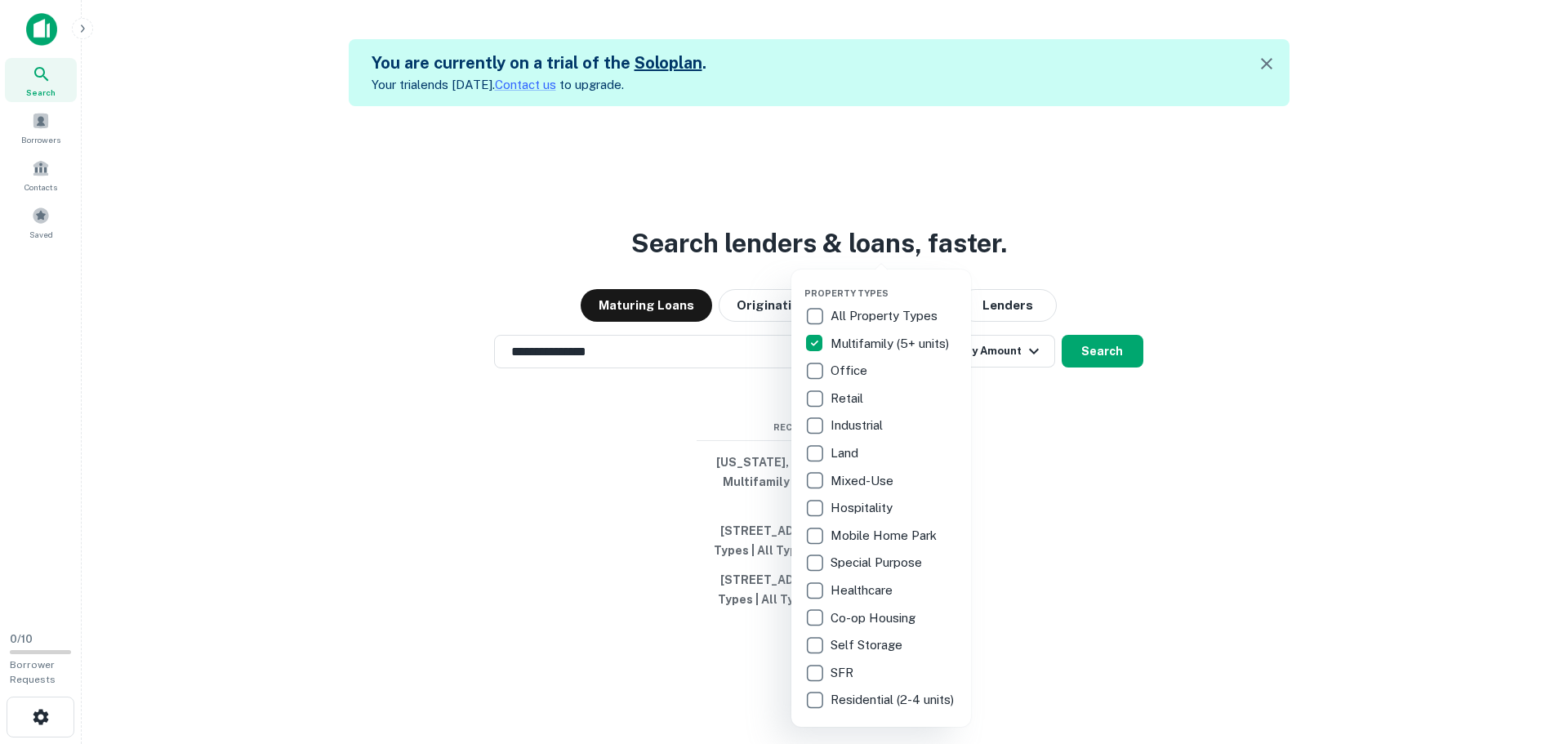
click at [1133, 338] on div at bounding box center [784, 372] width 1568 height 744
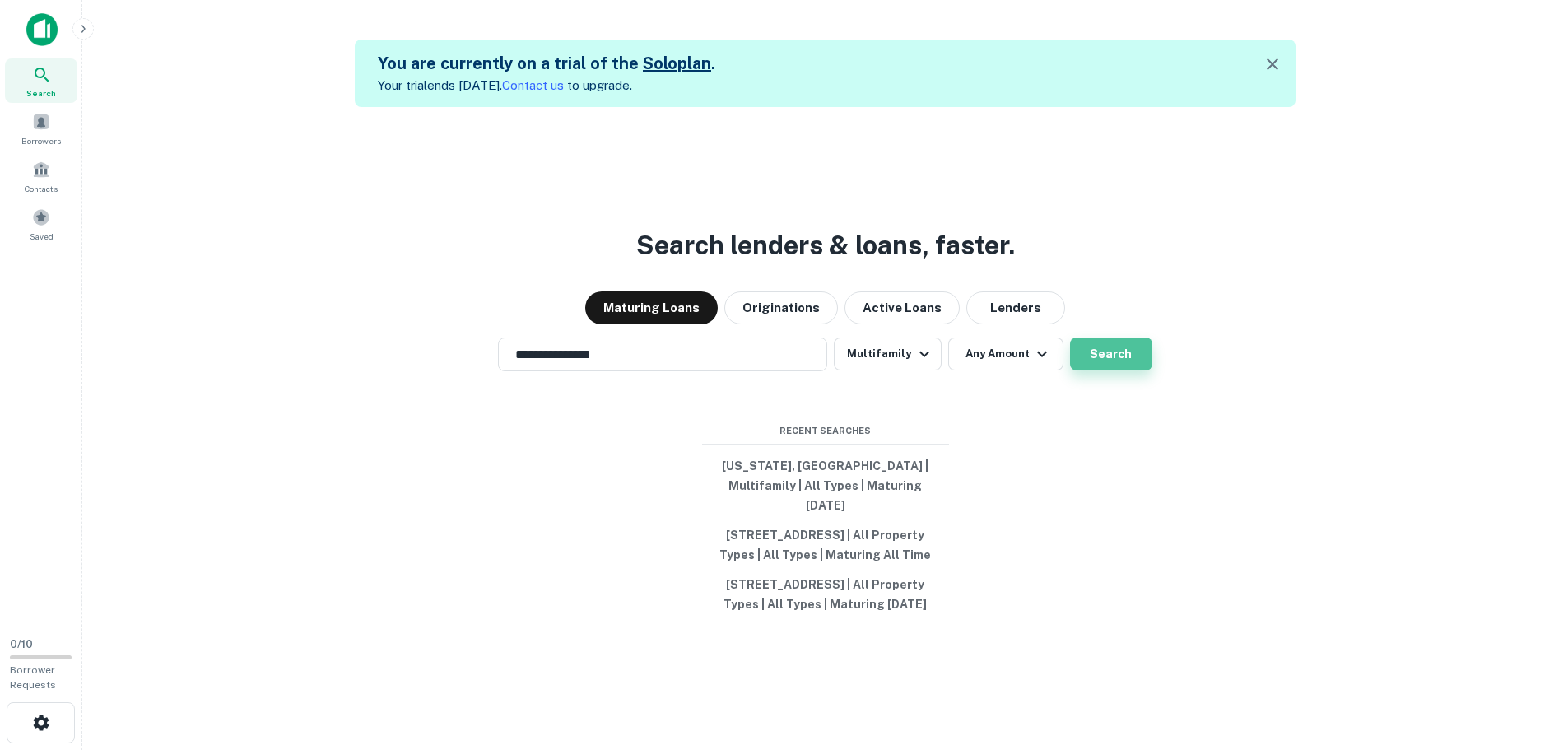
click at [1129, 344] on button "Search" at bounding box center [1111, 355] width 82 height 33
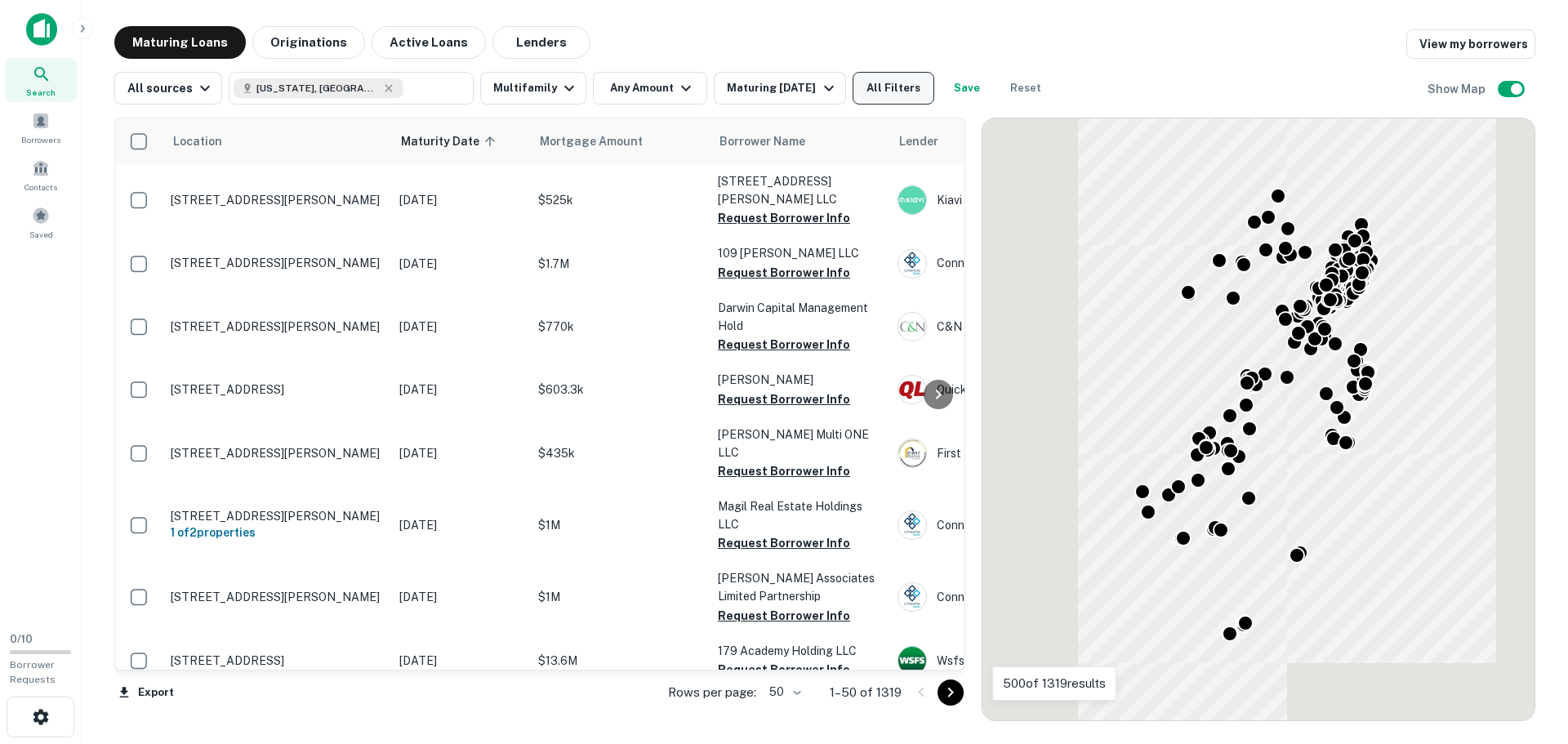
click at [915, 82] on button "All Filters" at bounding box center [893, 88] width 82 height 33
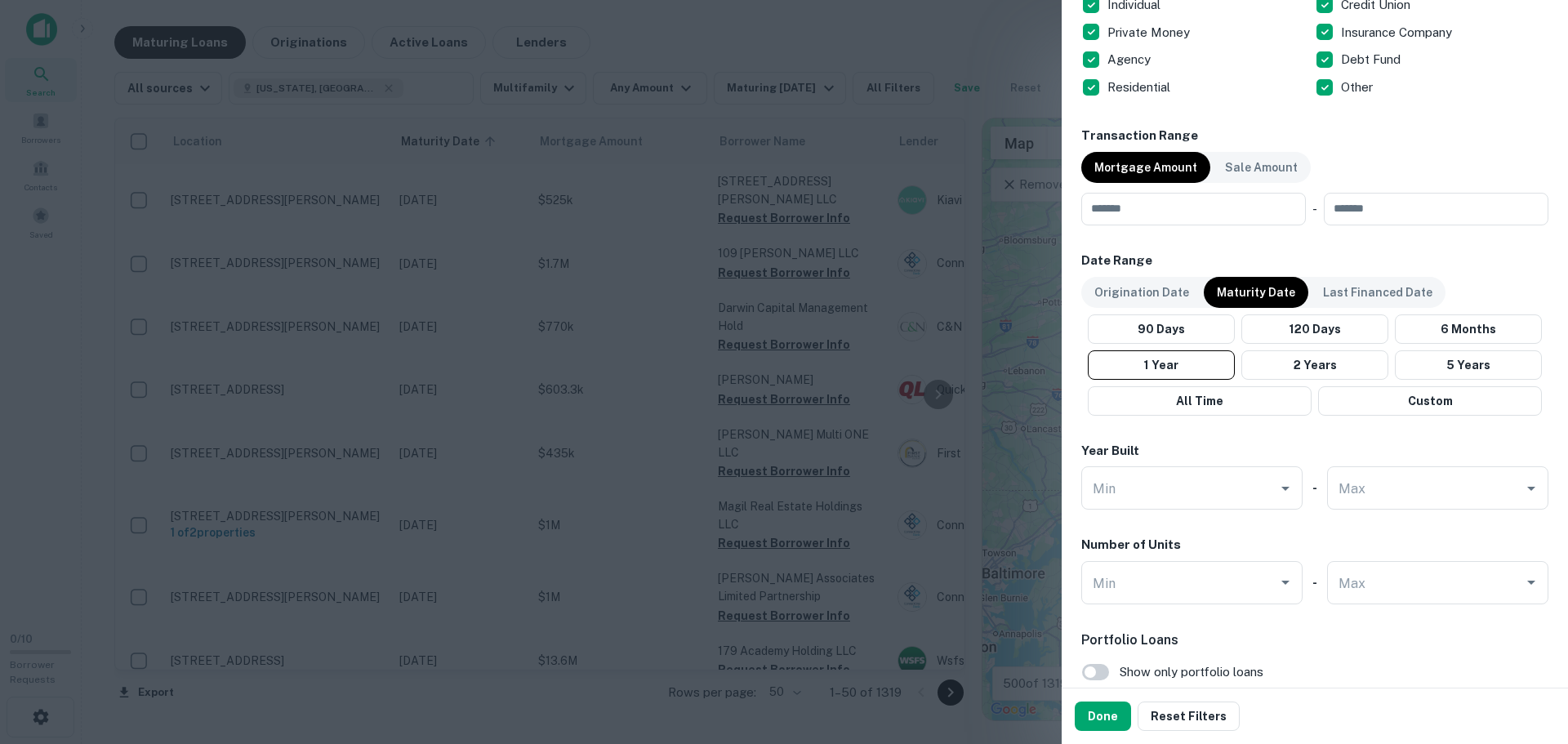
scroll to position [726, 0]
click at [1185, 581] on input "Min" at bounding box center [1180, 581] width 182 height 29
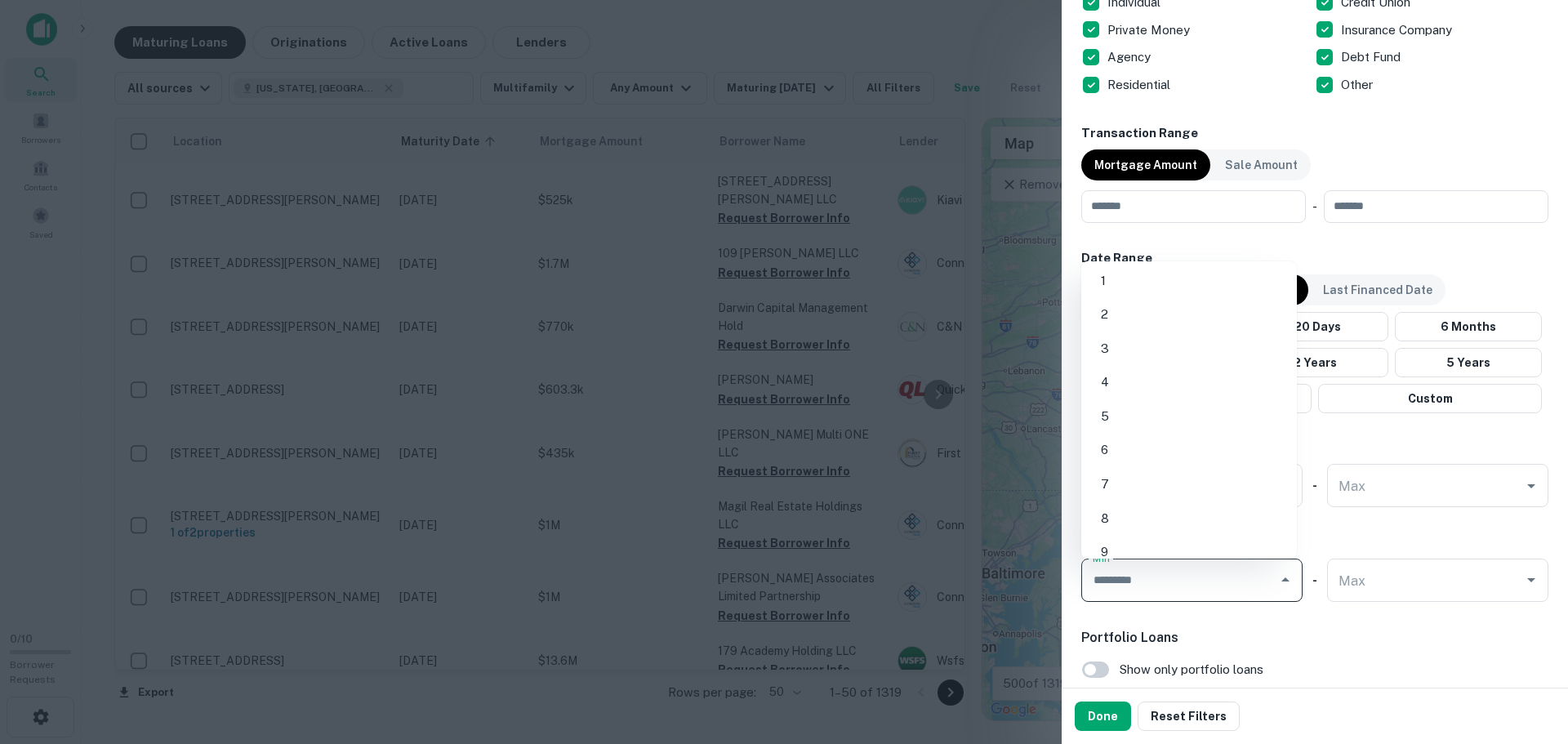
click at [1344, 534] on div "Number of Units" at bounding box center [1315, 543] width 467 height 19
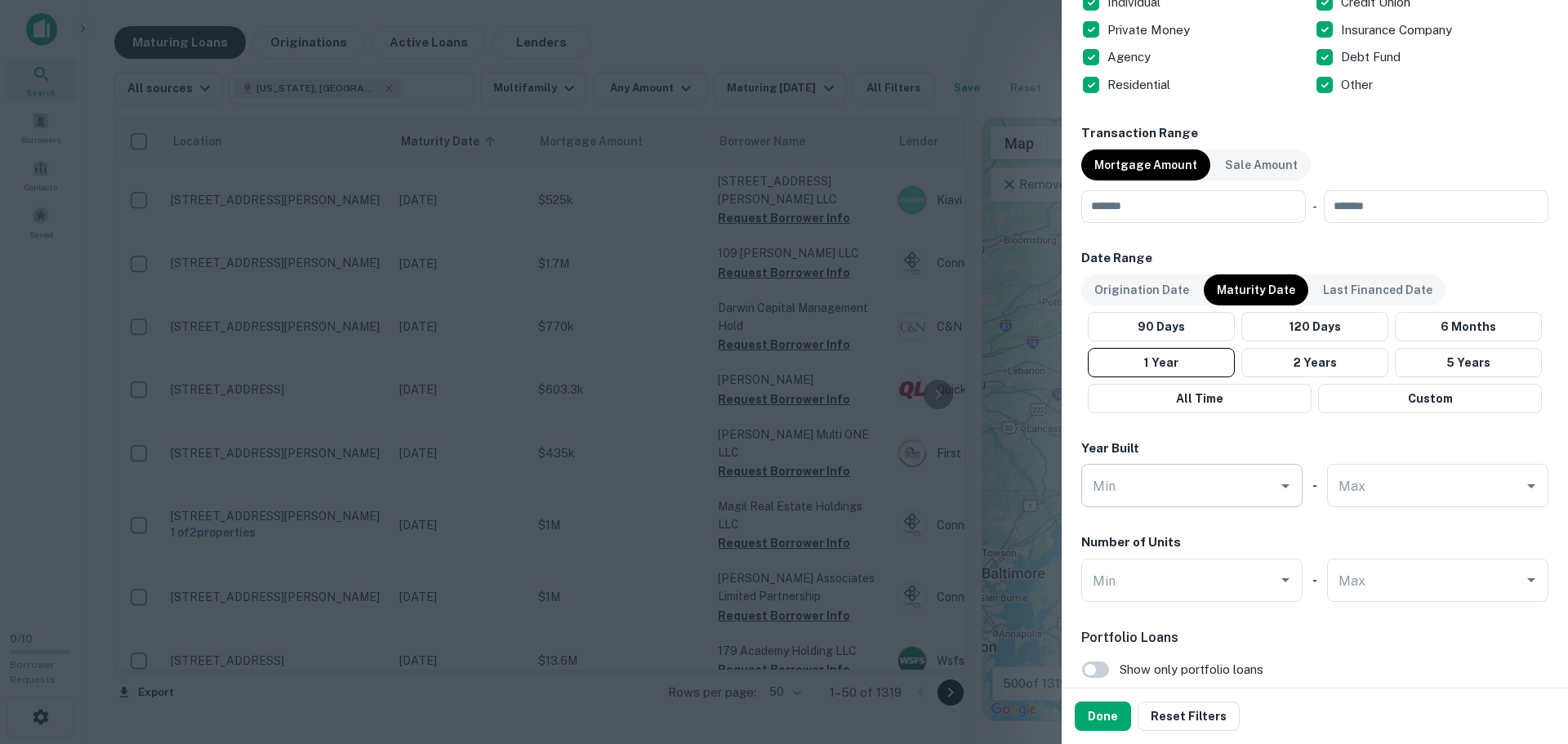
click at [1125, 490] on input "Min" at bounding box center [1180, 486] width 182 height 29
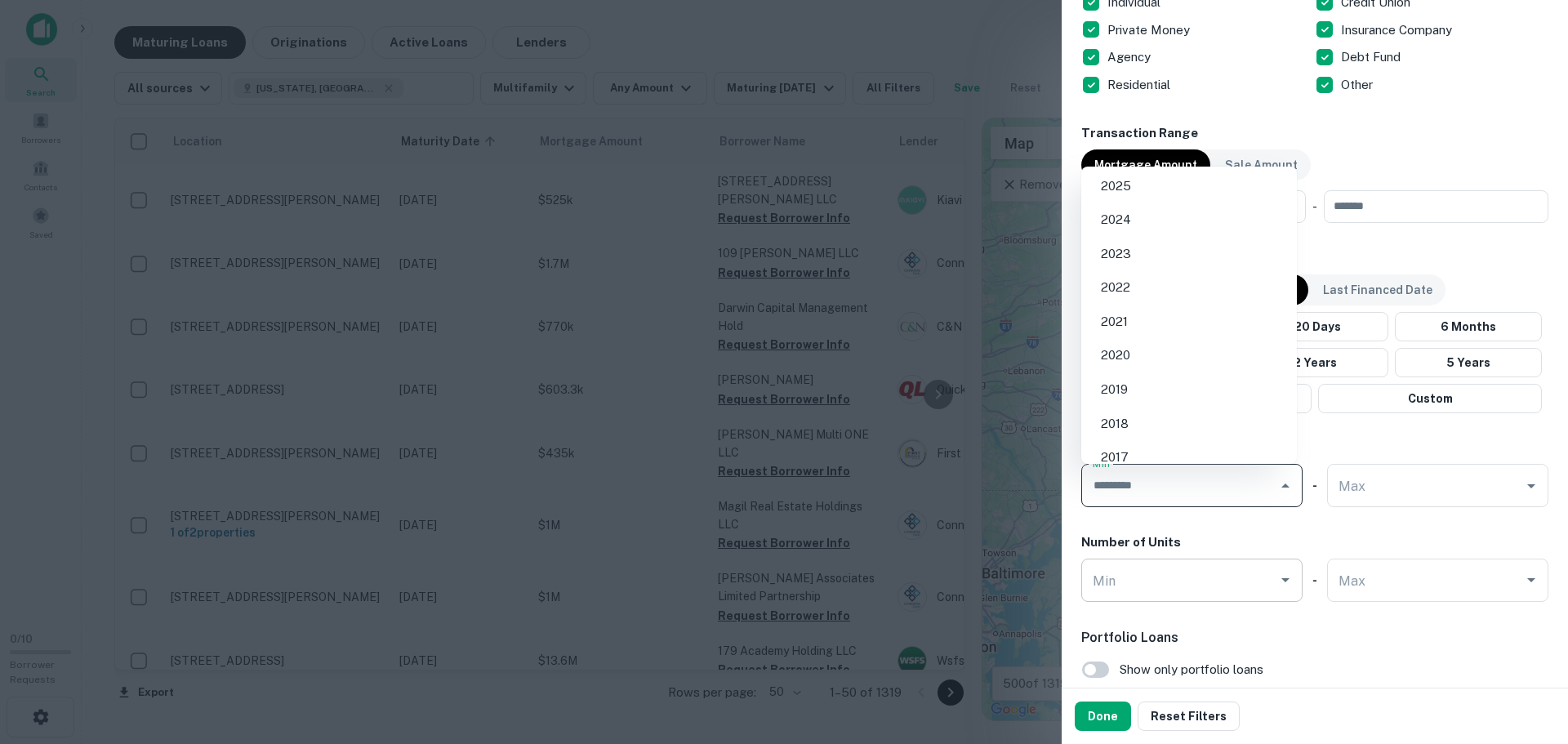
click at [1191, 572] on input "Min" at bounding box center [1180, 581] width 182 height 29
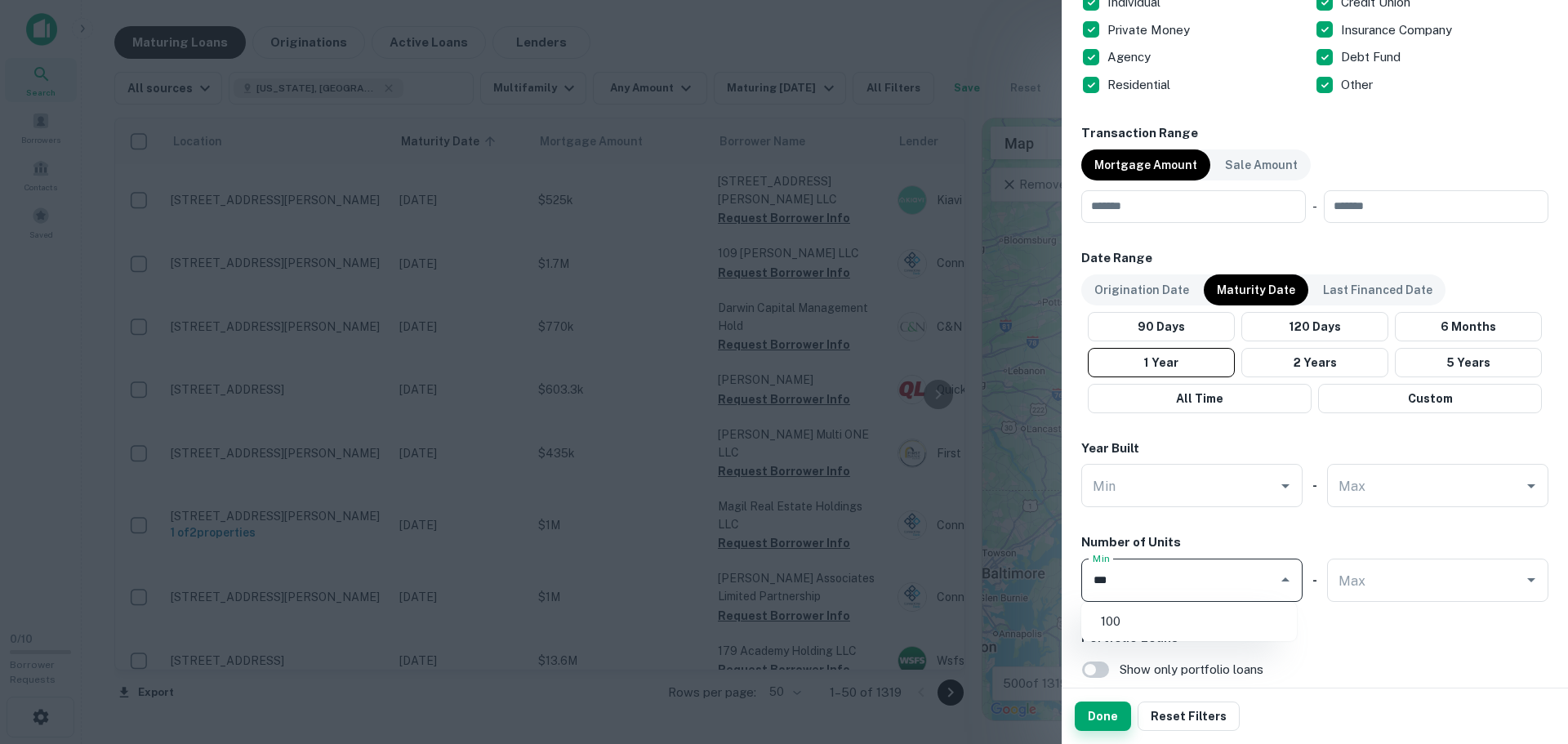
type input "***"
click at [1111, 719] on button "Done" at bounding box center [1103, 717] width 56 height 30
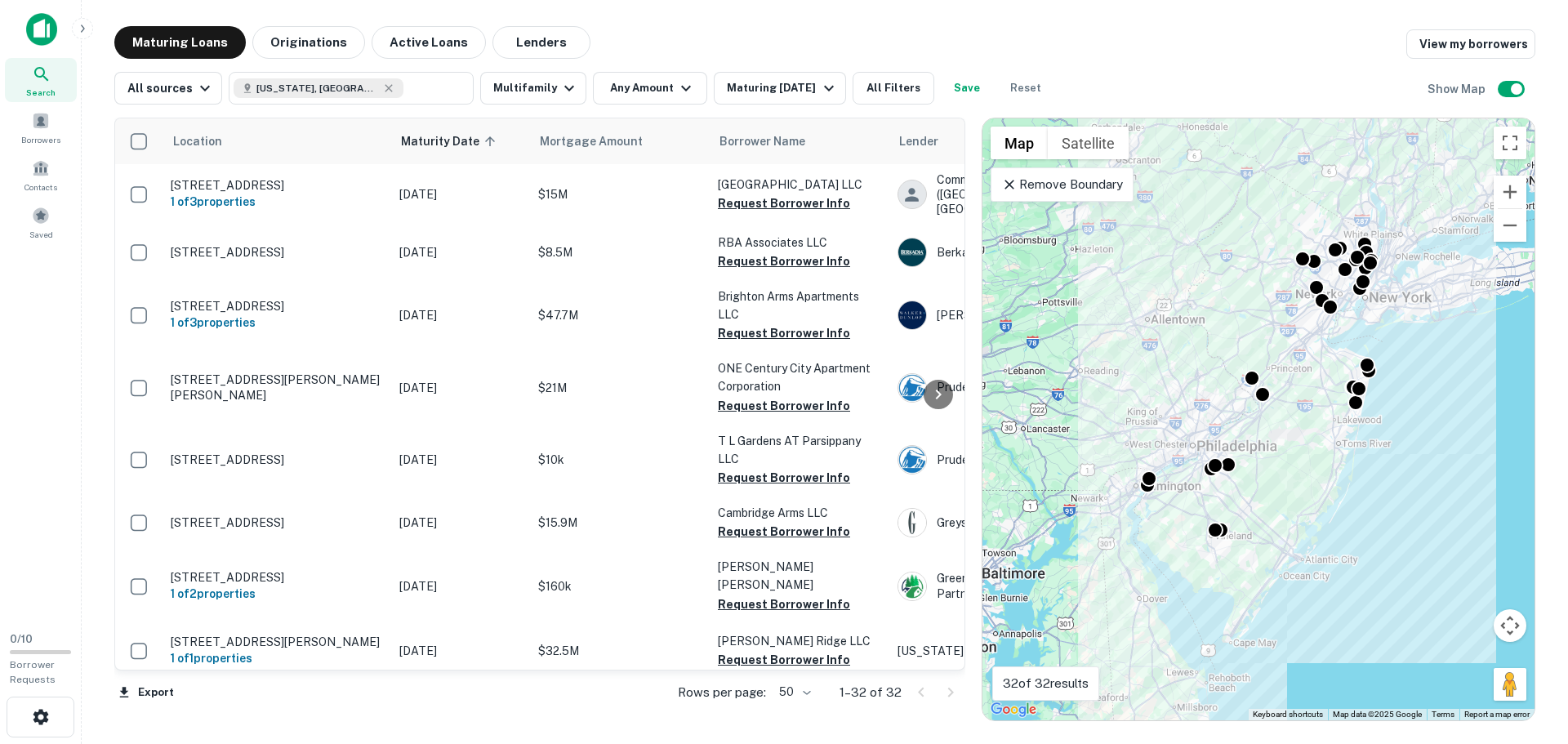
click at [788, 698] on body "Search Borrowers Contacts Saved 0 / 10 Borrower Requests Maturing Loans Origina…" at bounding box center [784, 372] width 1568 height 744
click at [803, 719] on li "100" at bounding box center [796, 710] width 47 height 30
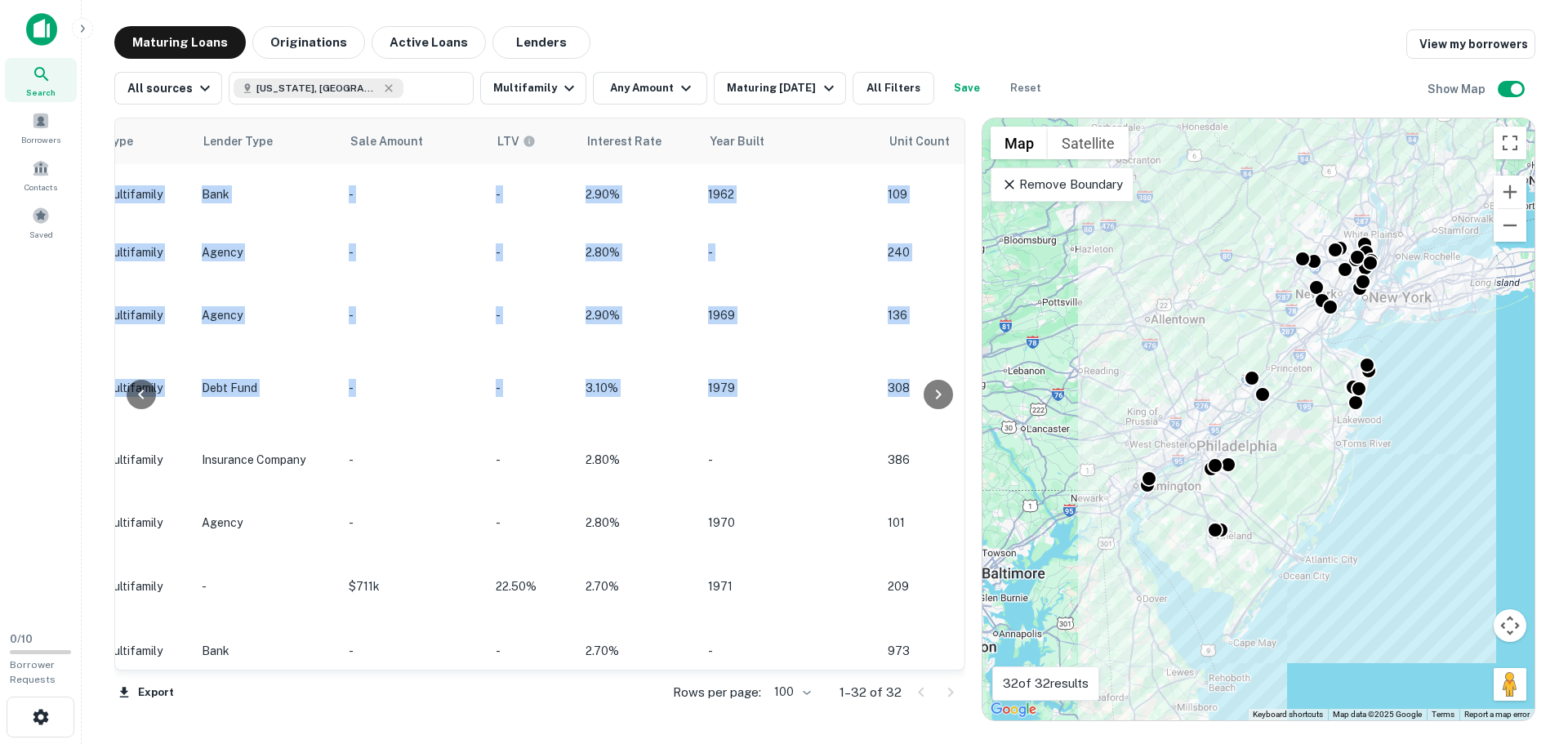
drag, startPoint x: 951, startPoint y: 235, endPoint x: 964, endPoint y: 351, distance: 116.7
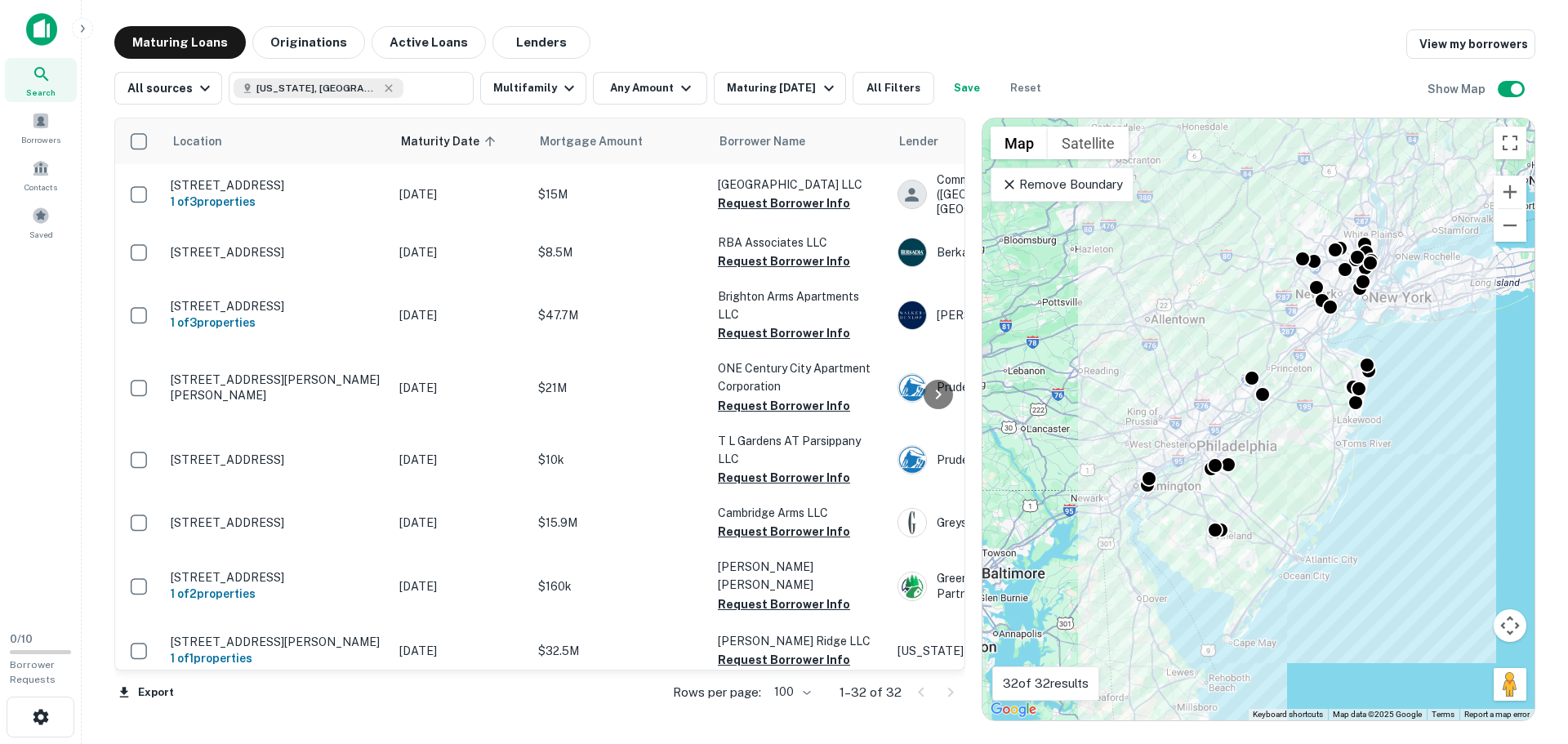
click at [1251, 54] on div "Maturing Loans Originations Active Loans Lenders View my borrowers" at bounding box center [824, 43] width 1421 height 33
click at [164, 685] on button "Export" at bounding box center [145, 693] width 64 height 25
click at [189, 718] on li "Export as Excel (.xlsx)" at bounding box center [206, 710] width 185 height 30
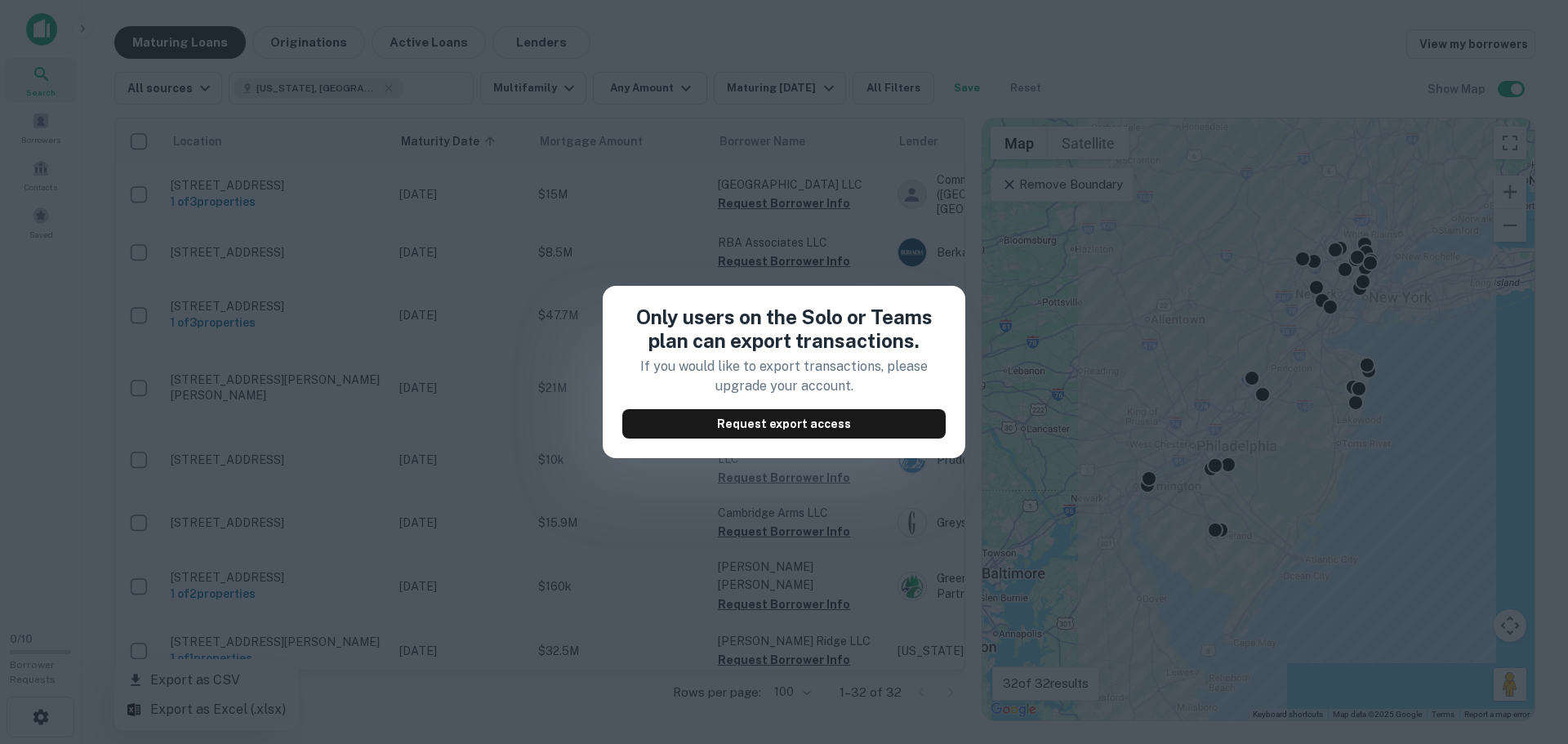
click at [784, 146] on div "Only users on the Solo or Teams plan can export transactions. If you would like…" at bounding box center [784, 372] width 1568 height 744
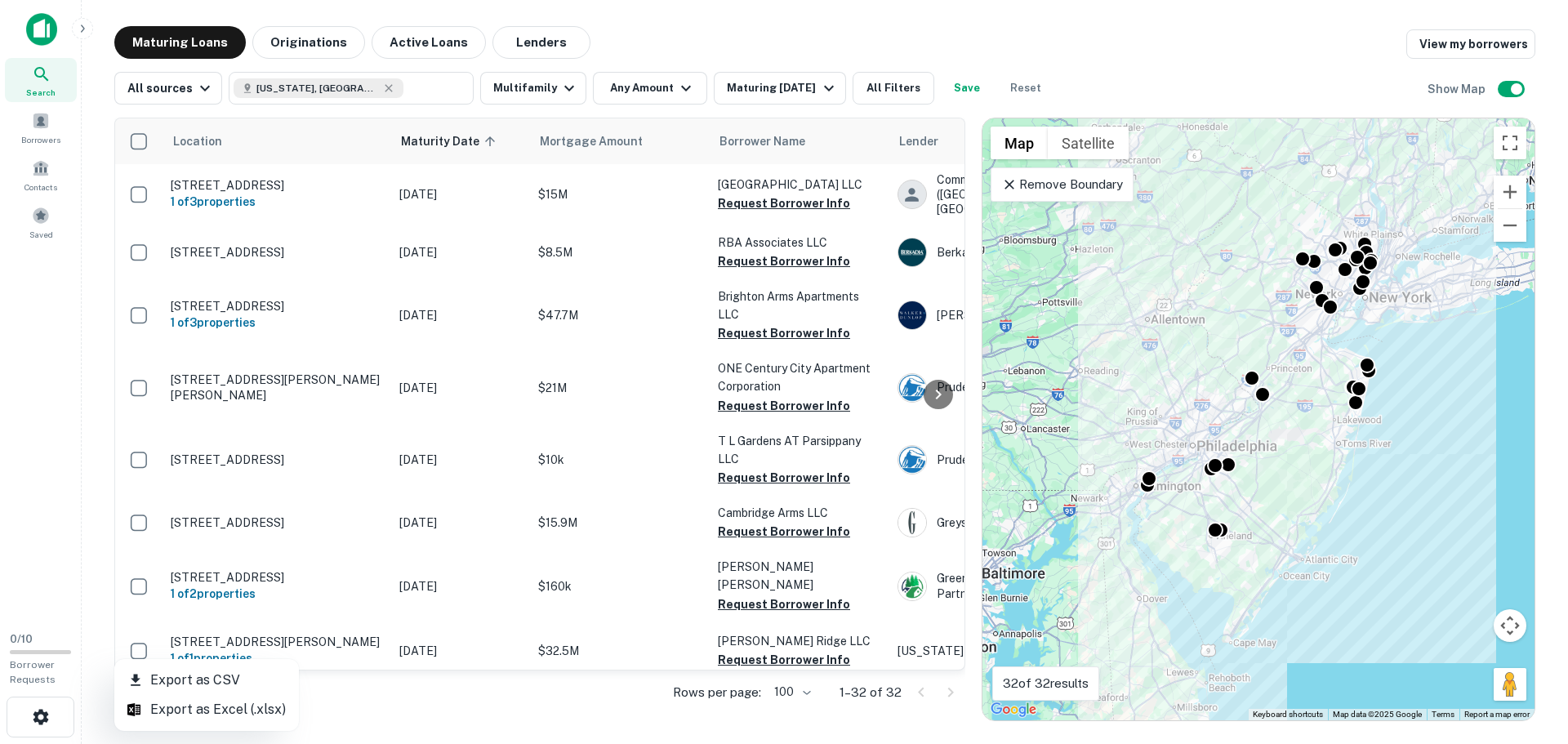
click at [220, 688] on li "Export as CSV" at bounding box center [206, 680] width 185 height 30
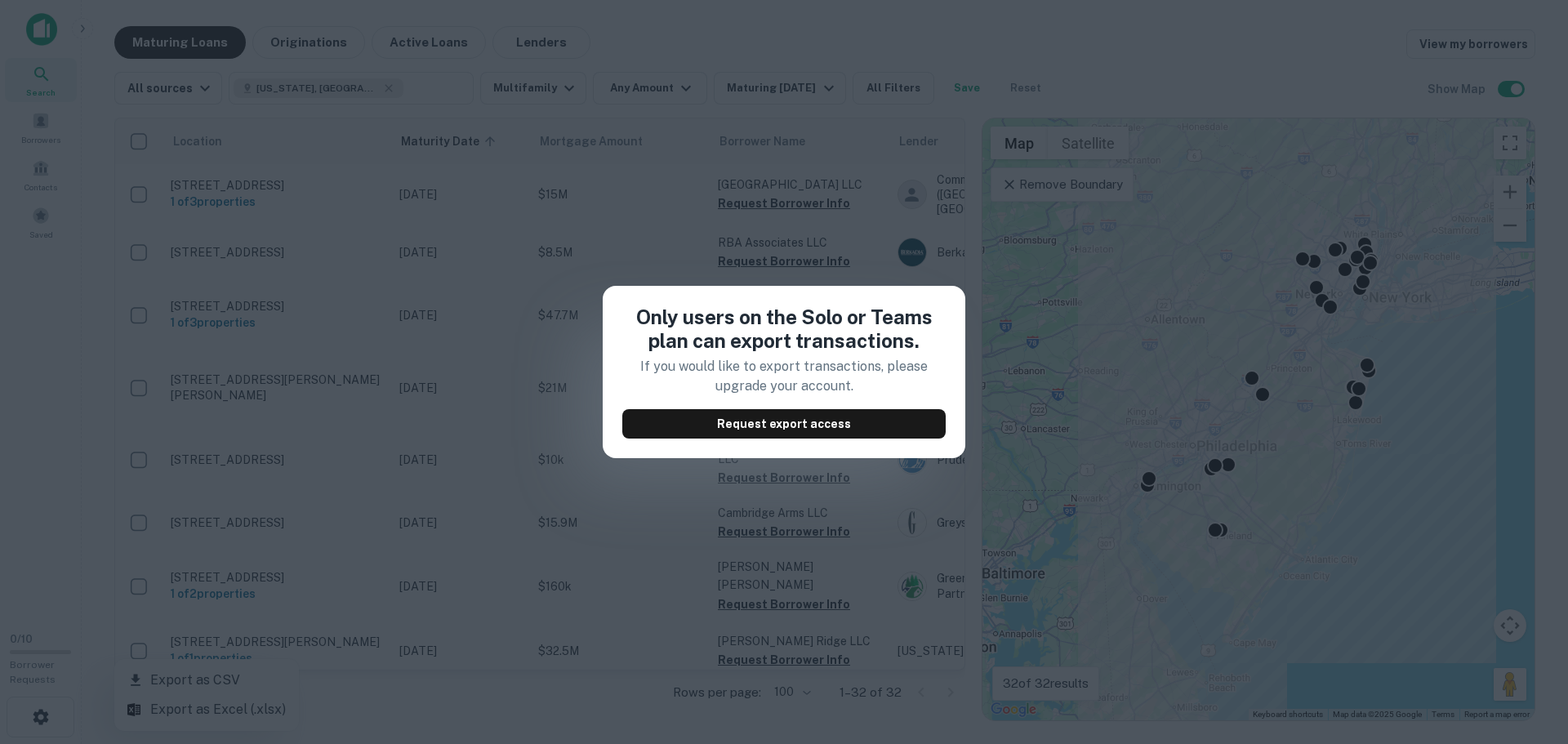
click at [885, 226] on div "Only users on the Solo or Teams plan can export transactions. If you would like…" at bounding box center [784, 372] width 1568 height 744
